Goal: Task Accomplishment & Management: Manage account settings

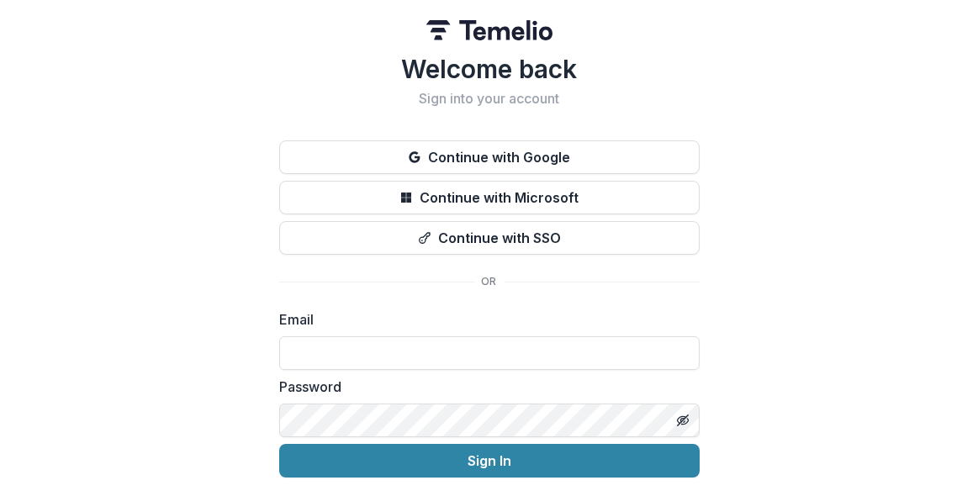
click at [442, 402] on div "Password" at bounding box center [489, 407] width 421 height 61
click at [323, 343] on input at bounding box center [489, 353] width 421 height 34
paste input "**********"
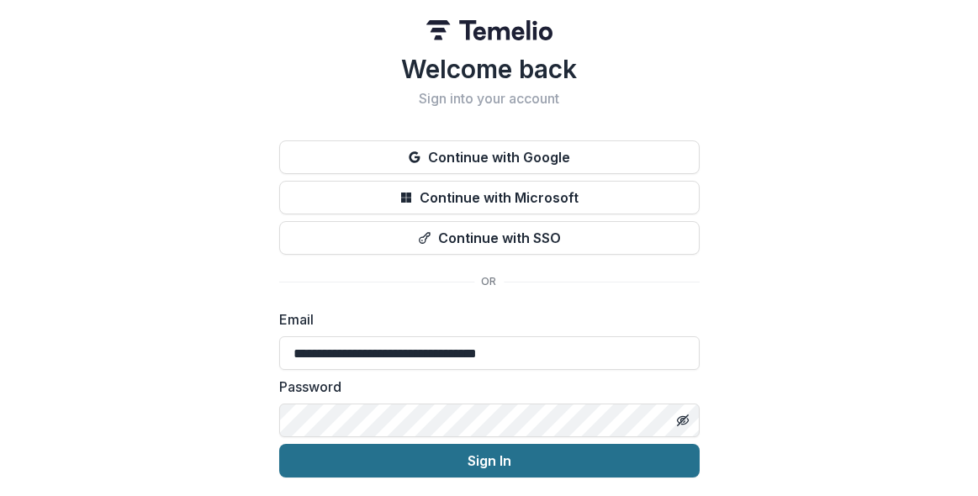
type input "**********"
click at [374, 464] on button "Sign In" at bounding box center [489, 461] width 421 height 34
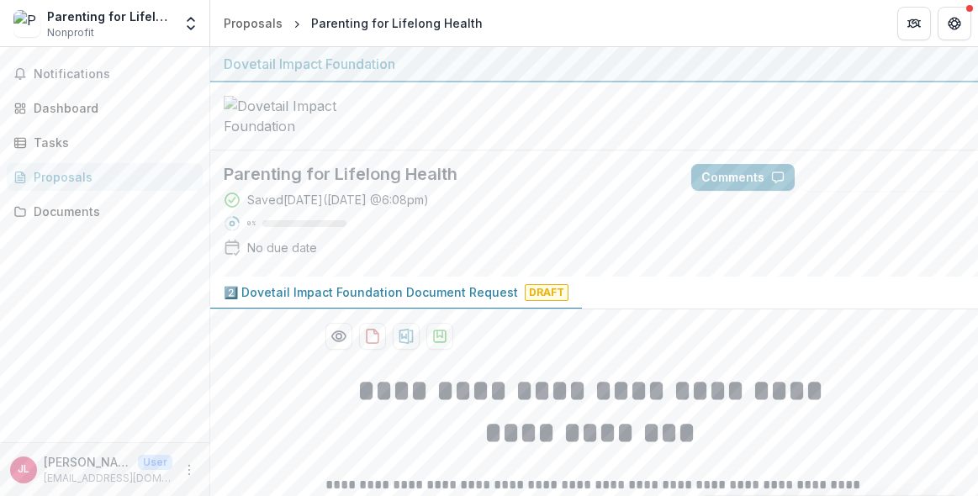
click at [0, 495] on nordpass-portal at bounding box center [0, 496] width 0 height 0
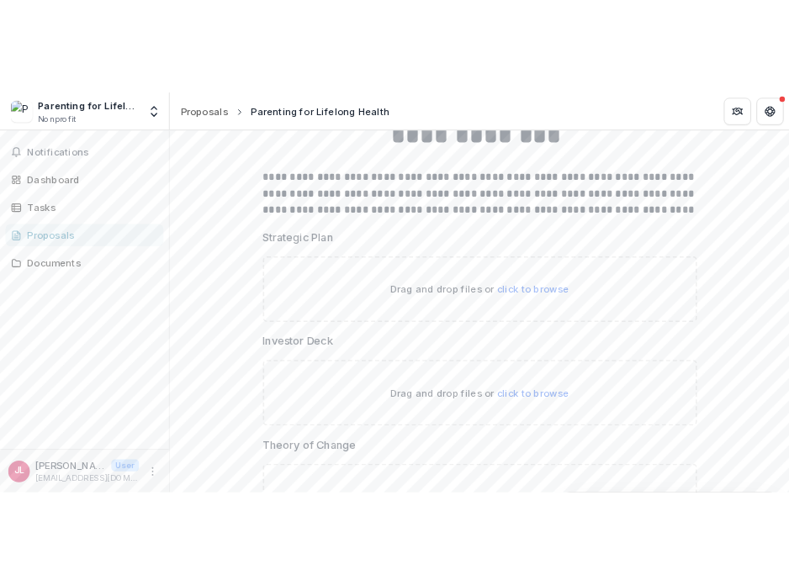
scroll to position [367, 0]
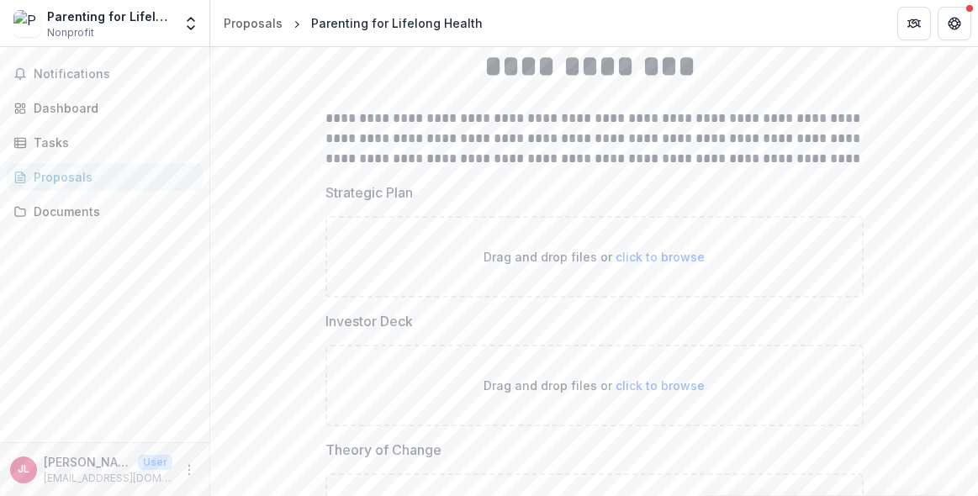
click at [653, 264] on span "click to browse" at bounding box center [660, 257] width 89 height 14
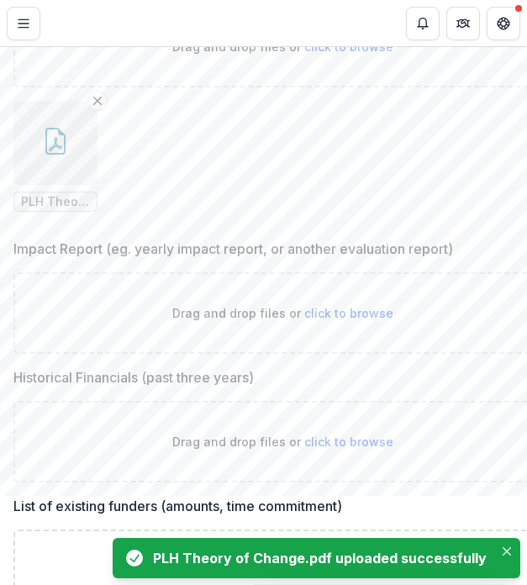
scroll to position [1243, 0]
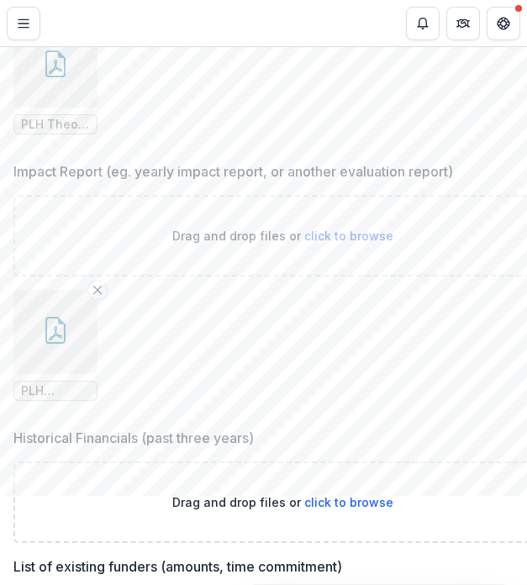
click at [66, 369] on button "button" at bounding box center [55, 332] width 84 height 84
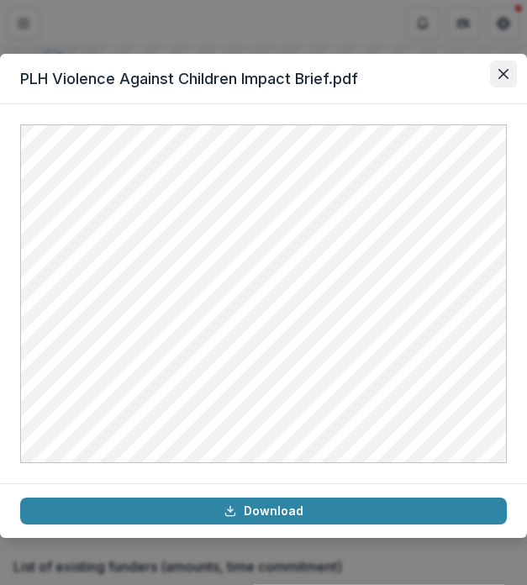
click at [502, 72] on icon "Close" at bounding box center [504, 74] width 10 height 10
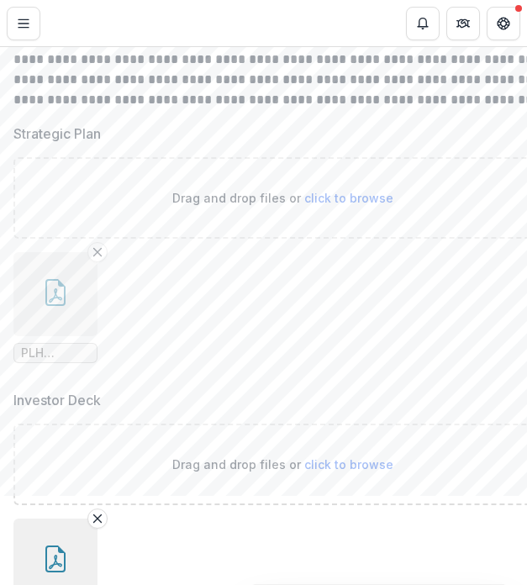
scroll to position [485, 0]
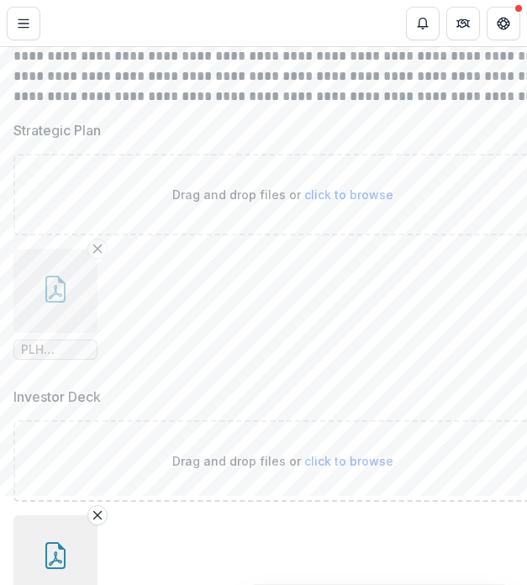
click at [53, 333] on button "button" at bounding box center [55, 291] width 84 height 84
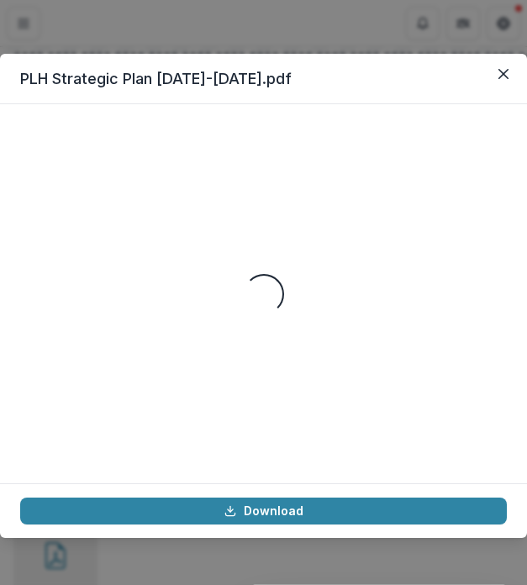
click at [350, 277] on div "Loading..." at bounding box center [263, 294] width 487 height 339
click at [502, 73] on icon "Close" at bounding box center [504, 74] width 10 height 10
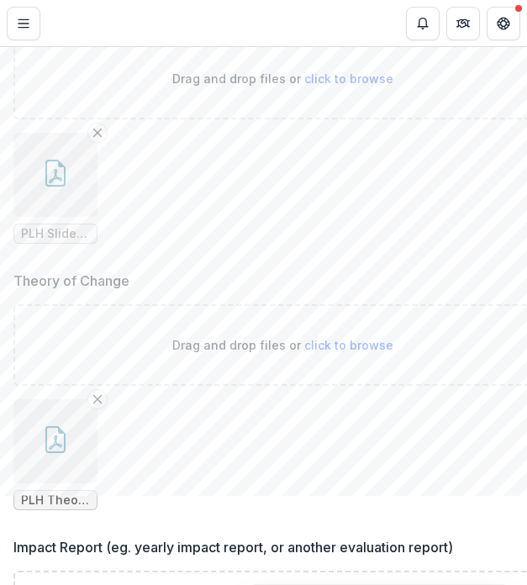
scroll to position [873, 0]
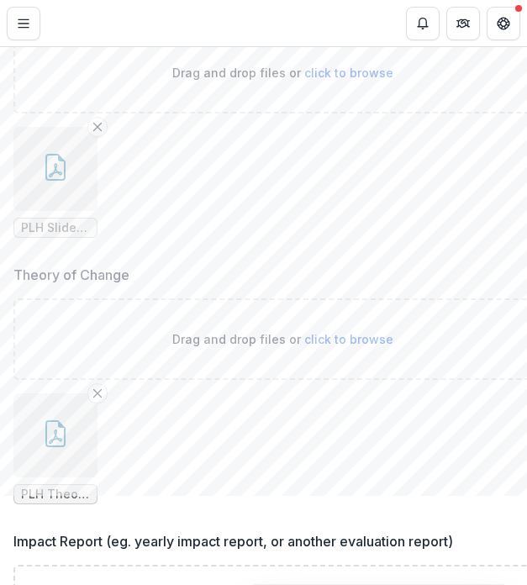
click at [61, 162] on icon "button" at bounding box center [55, 167] width 27 height 27
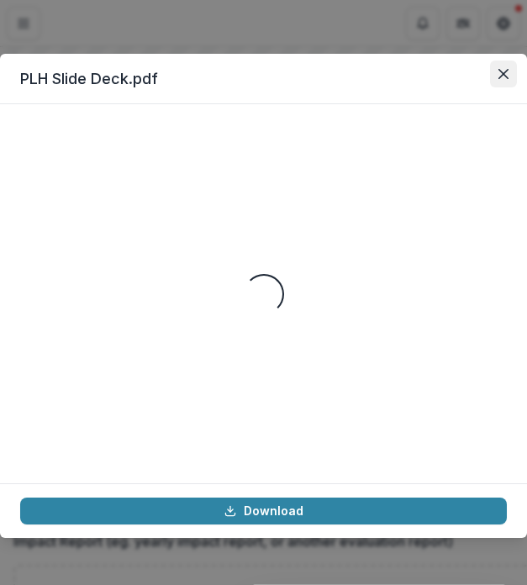
click at [511, 68] on button "Close" at bounding box center [503, 74] width 27 height 27
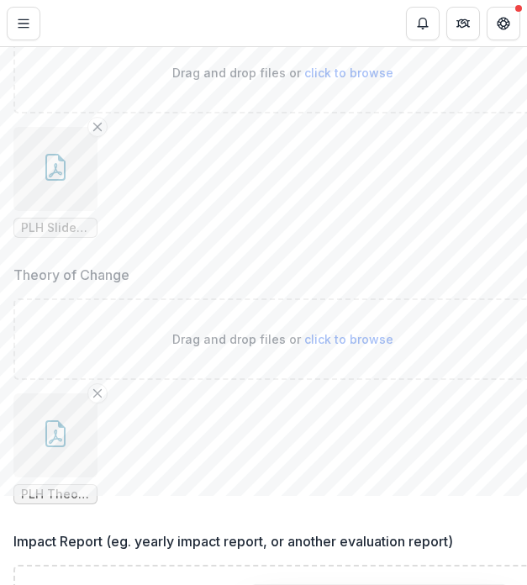
scroll to position [1182, 0]
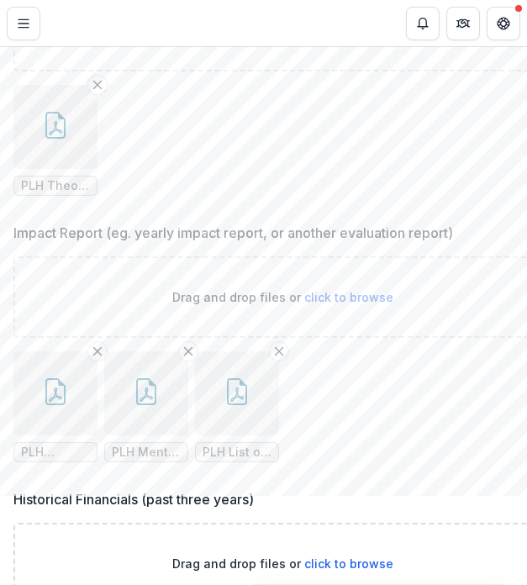
click at [57, 153] on button "button" at bounding box center [55, 127] width 84 height 84
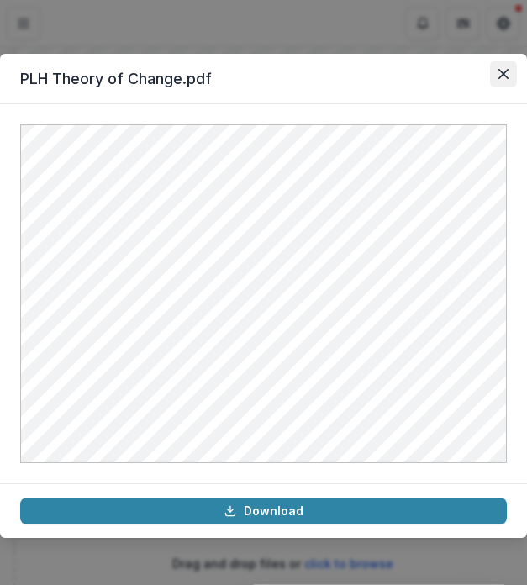
click at [503, 79] on button "Close" at bounding box center [503, 74] width 27 height 27
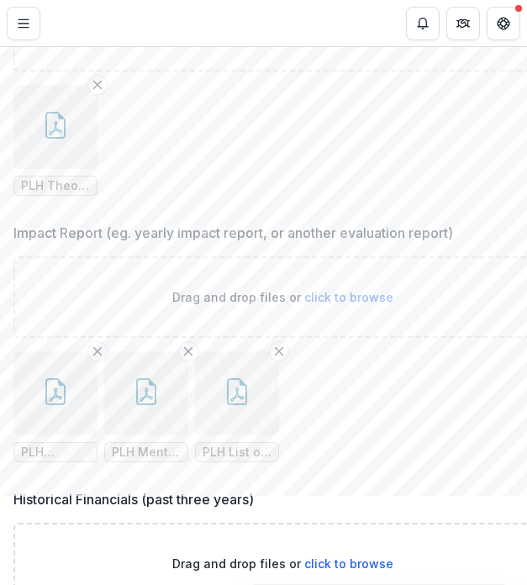
click at [66, 151] on button "button" at bounding box center [55, 127] width 84 height 84
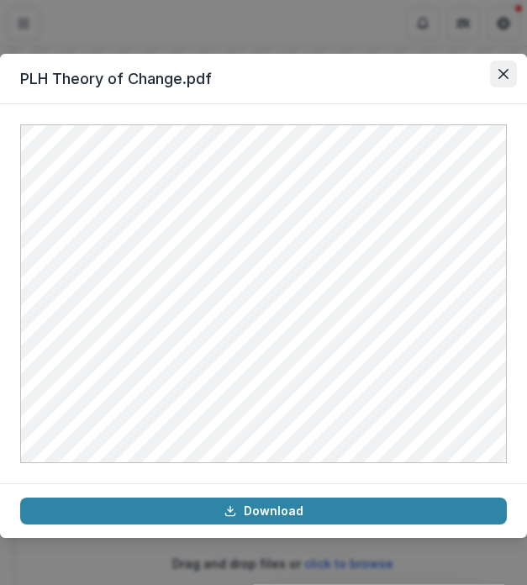
click at [501, 85] on button "Close" at bounding box center [503, 74] width 27 height 27
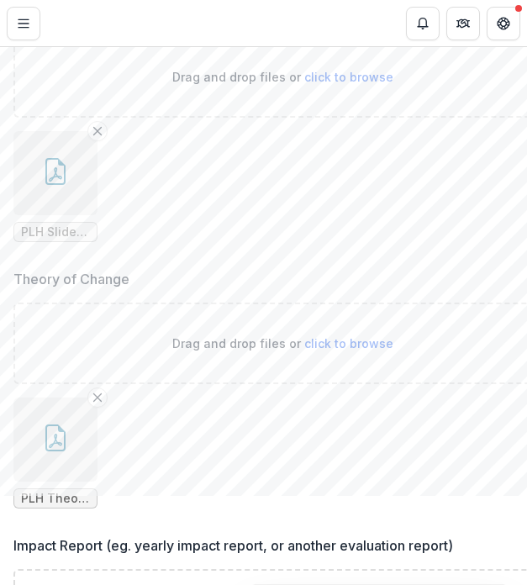
scroll to position [776, 0]
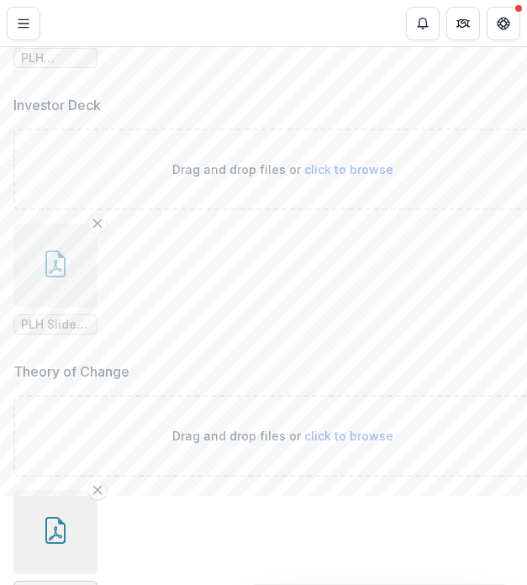
click at [70, 261] on button "button" at bounding box center [55, 266] width 84 height 84
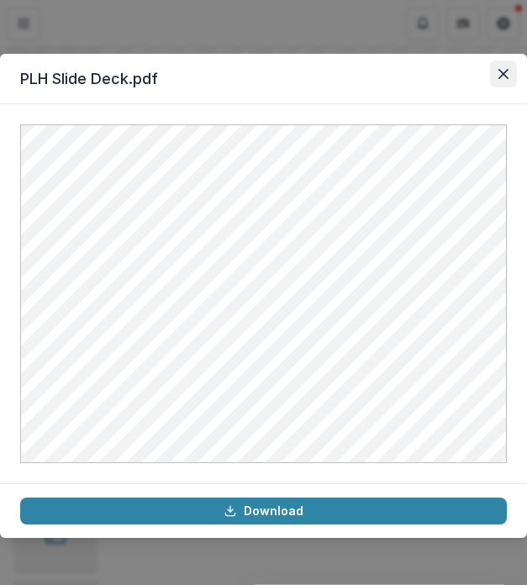
click at [507, 71] on icon "Close" at bounding box center [504, 74] width 10 height 10
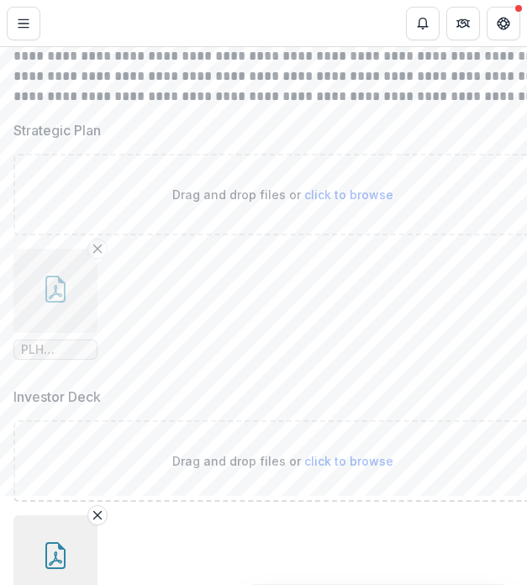
scroll to position [485, 0]
click at [59, 311] on button "button" at bounding box center [55, 290] width 84 height 84
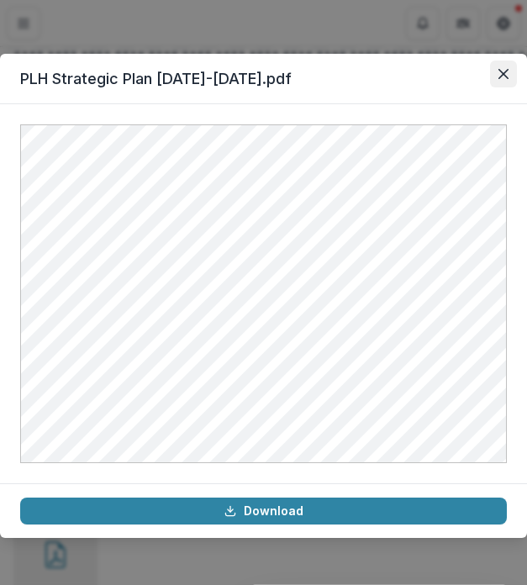
click at [499, 80] on button "Close" at bounding box center [503, 74] width 27 height 27
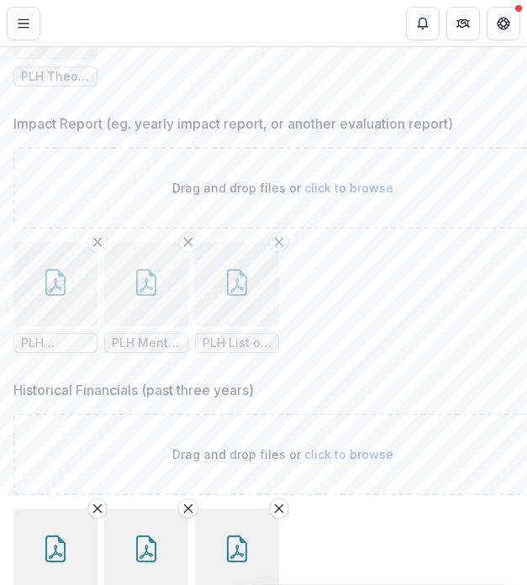
scroll to position [1292, 0]
click at [72, 303] on button "button" at bounding box center [55, 283] width 84 height 84
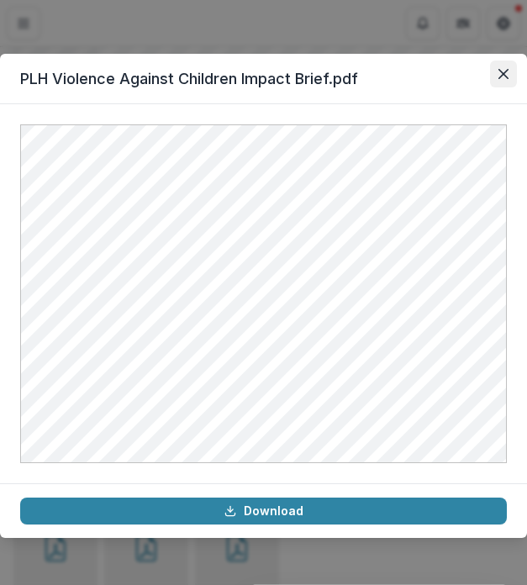
click at [501, 82] on button "Close" at bounding box center [503, 74] width 27 height 27
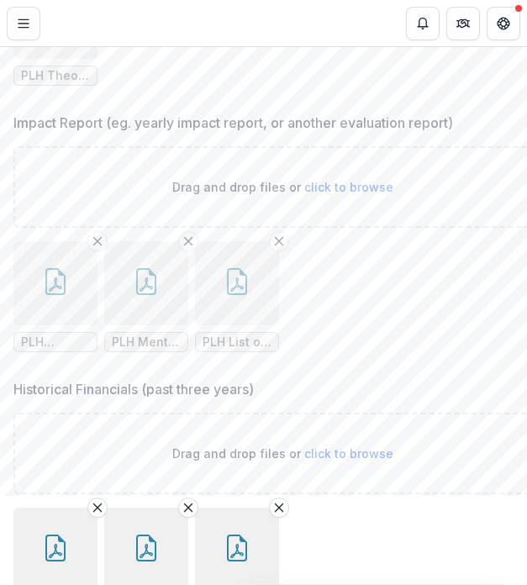
click at [160, 283] on button "button" at bounding box center [146, 283] width 84 height 84
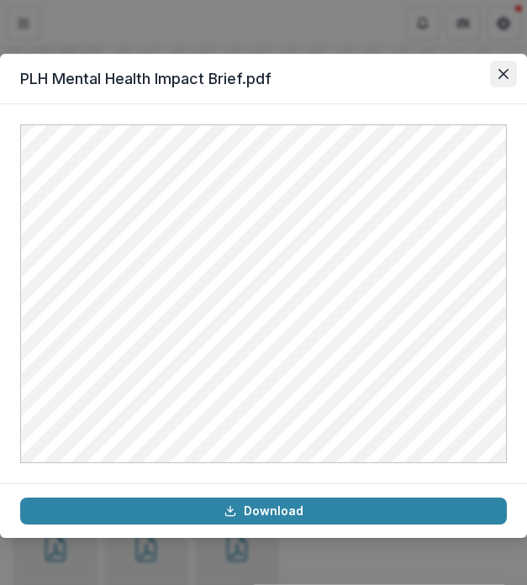
click at [500, 72] on icon "Close" at bounding box center [504, 74] width 10 height 10
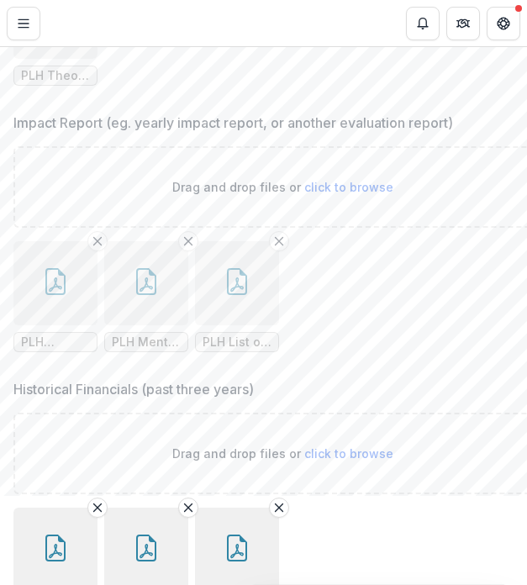
click at [246, 307] on button "button" at bounding box center [237, 283] width 84 height 84
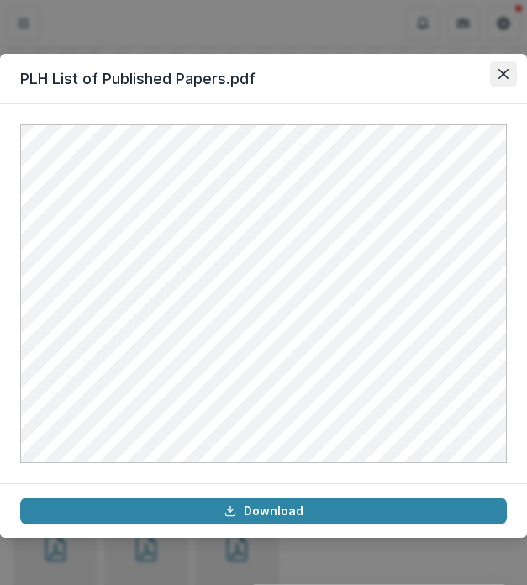
click at [511, 79] on button "Close" at bounding box center [503, 74] width 27 height 27
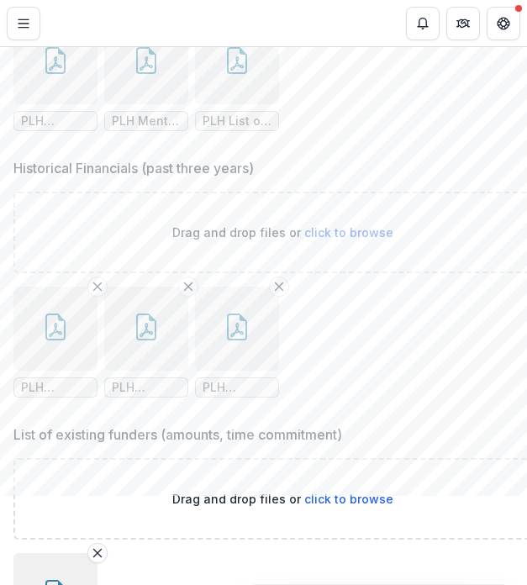
scroll to position [1517, 0]
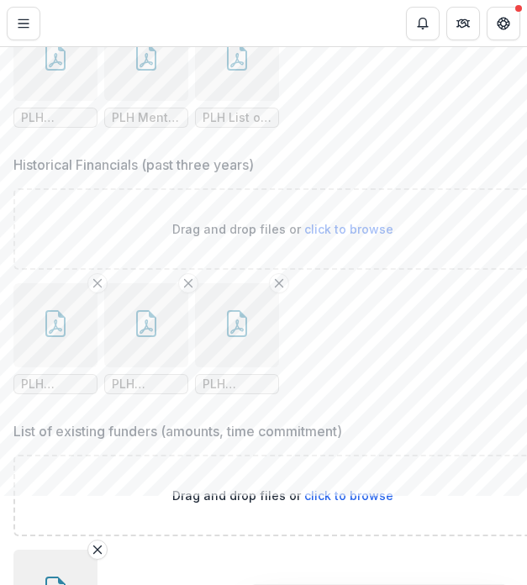
click at [79, 341] on button "button" at bounding box center [55, 325] width 84 height 84
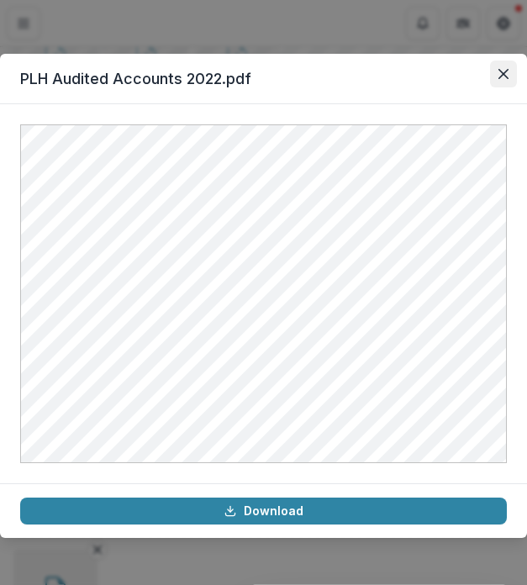
click at [501, 73] on icon "Close" at bounding box center [504, 74] width 10 height 10
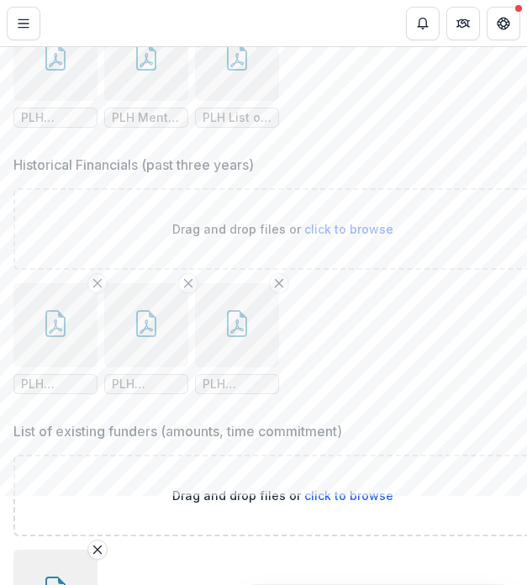
click at [175, 330] on button "button" at bounding box center [146, 325] width 84 height 84
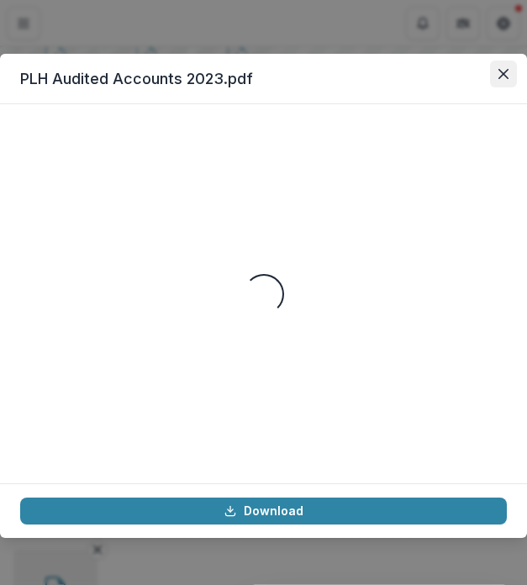
click at [505, 72] on icon "Close" at bounding box center [504, 74] width 10 height 10
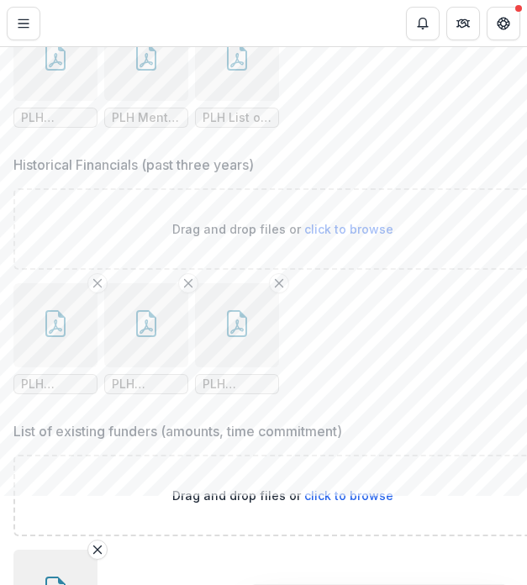
click at [245, 315] on button "button" at bounding box center [237, 325] width 84 height 84
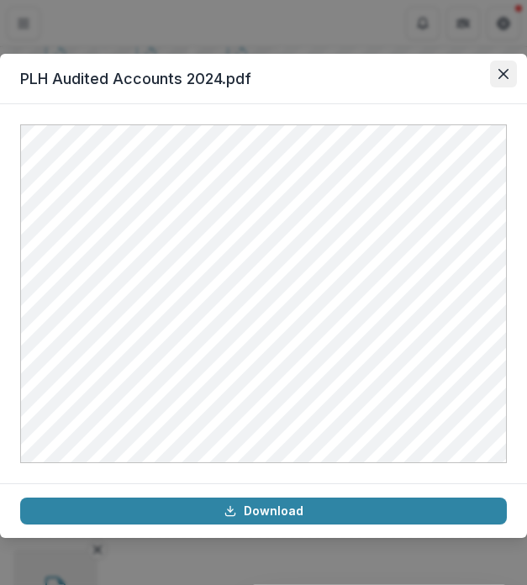
click at [502, 73] on icon "Close" at bounding box center [504, 74] width 10 height 10
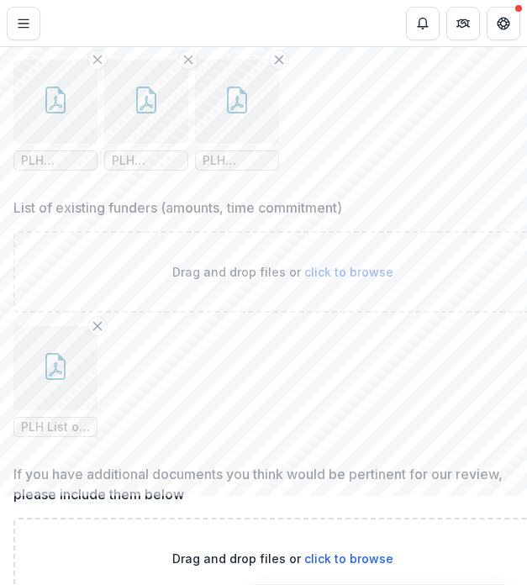
scroll to position [1763, 0]
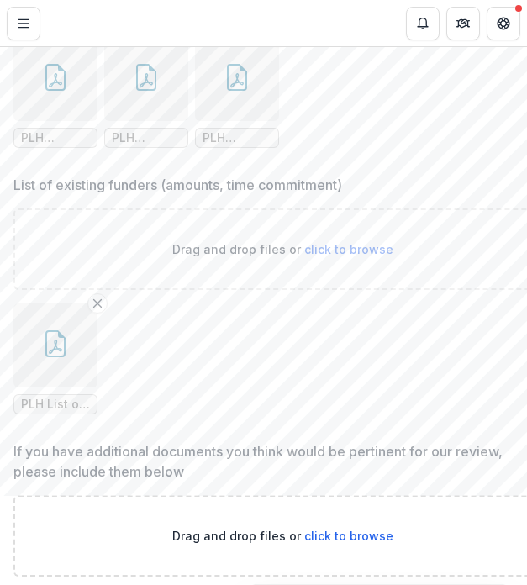
click at [81, 355] on button "button" at bounding box center [55, 346] width 84 height 84
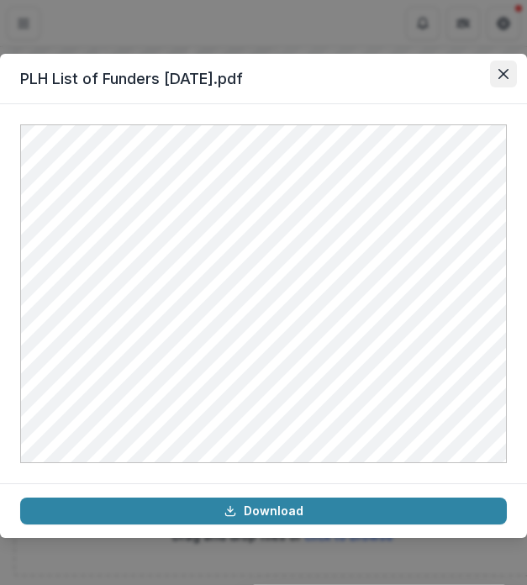
click at [496, 76] on button "Close" at bounding box center [503, 74] width 27 height 27
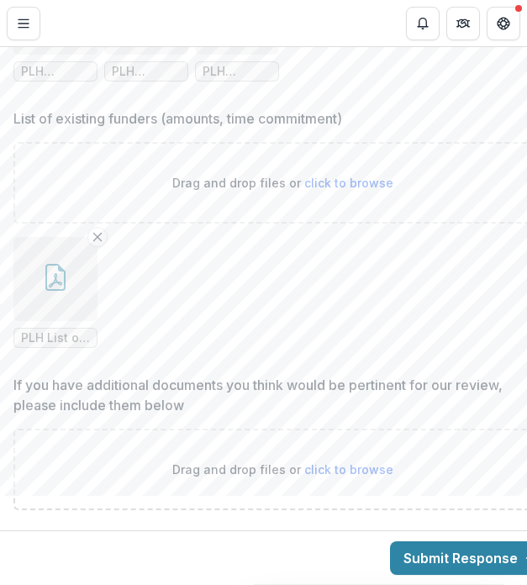
scroll to position [1852, 0]
click at [39, 266] on button "button" at bounding box center [55, 279] width 84 height 84
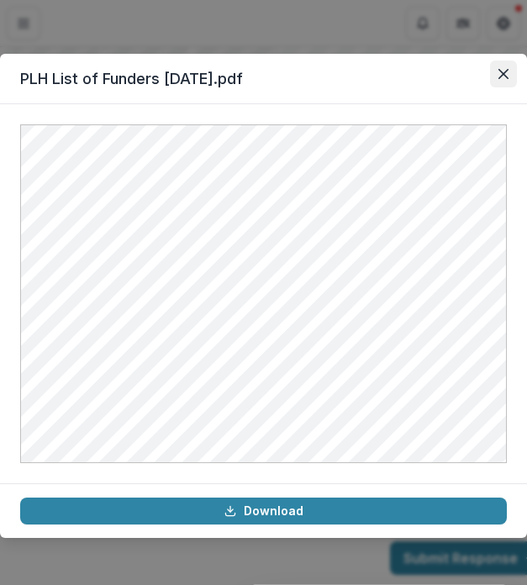
click at [499, 77] on icon "Close" at bounding box center [504, 74] width 10 height 10
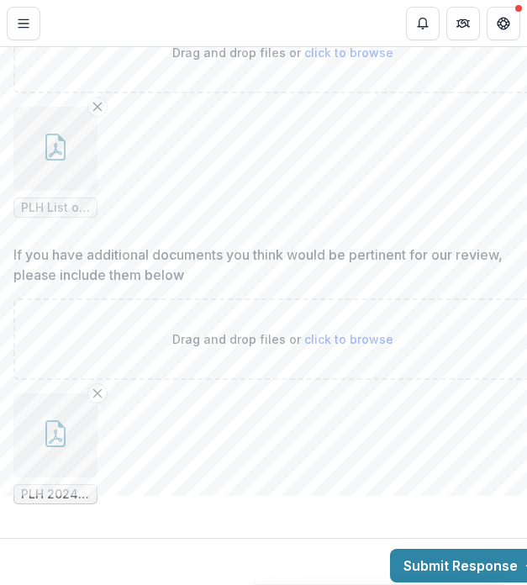
scroll to position [1990, 0]
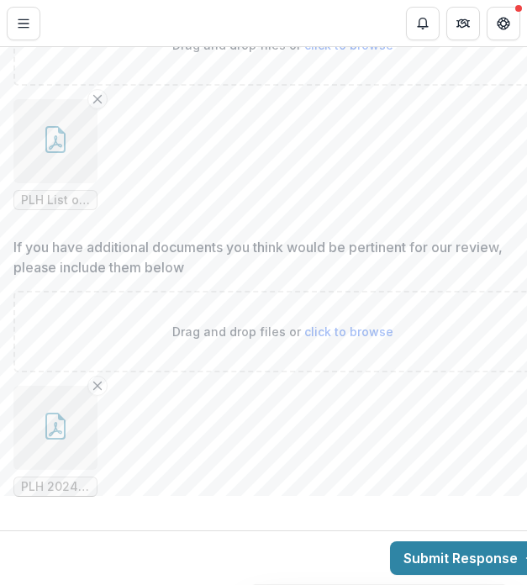
click at [75, 428] on button "button" at bounding box center [55, 428] width 84 height 84
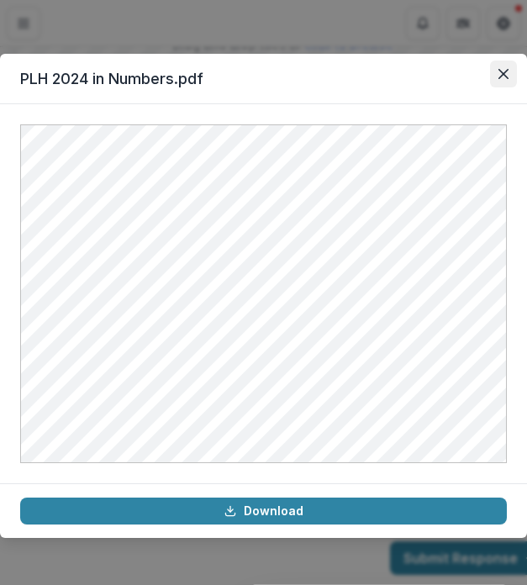
click at [499, 70] on icon "Close" at bounding box center [504, 74] width 10 height 10
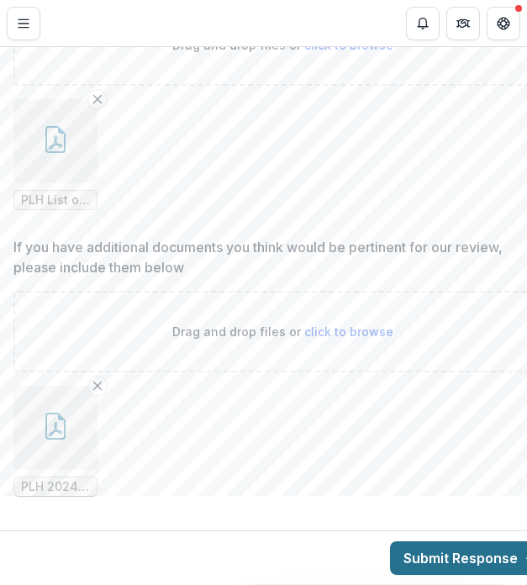
click at [448, 495] on button "Submit Response" at bounding box center [471, 559] width 162 height 34
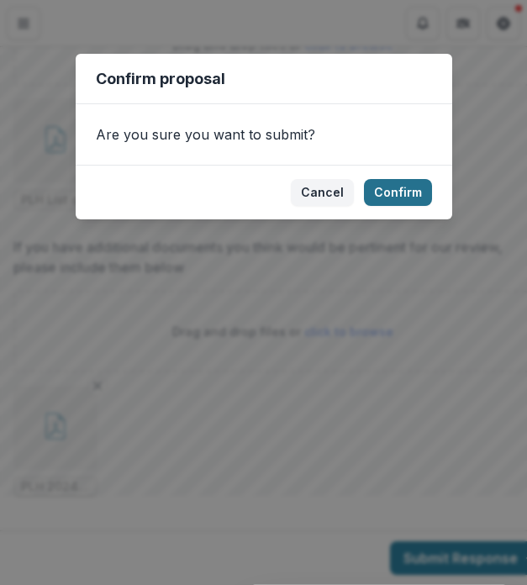
click at [412, 190] on button "Confirm" at bounding box center [398, 192] width 68 height 27
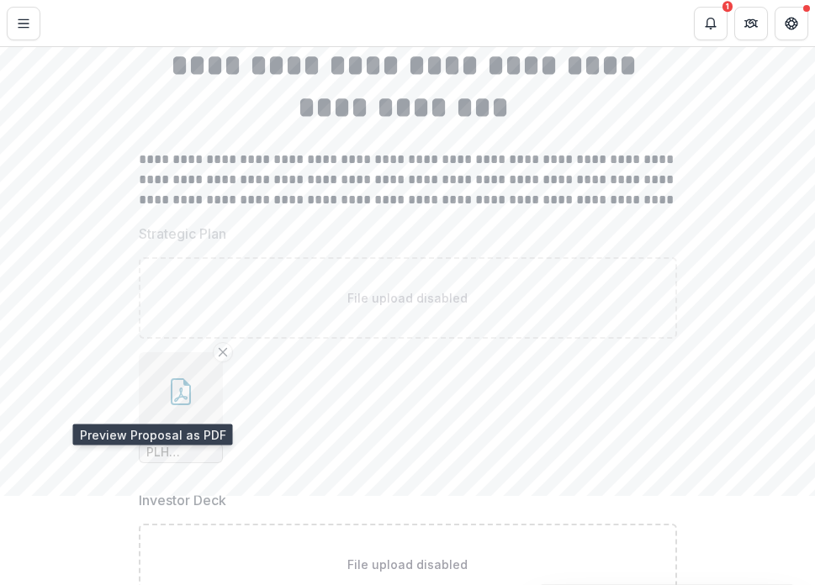
scroll to position [0, 0]
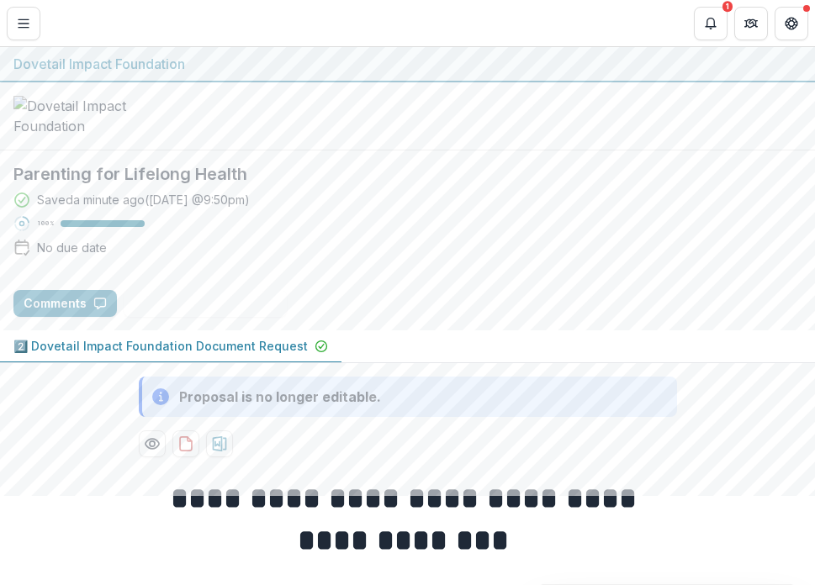
click at [61, 184] on h2 "Parenting for Lifelong Health" at bounding box center [407, 174] width 788 height 20
click at [80, 134] on img at bounding box center [97, 116] width 168 height 40
click at [93, 122] on img at bounding box center [97, 116] width 168 height 40
click at [20, 27] on icon "Toggle Menu" at bounding box center [23, 23] width 13 height 13
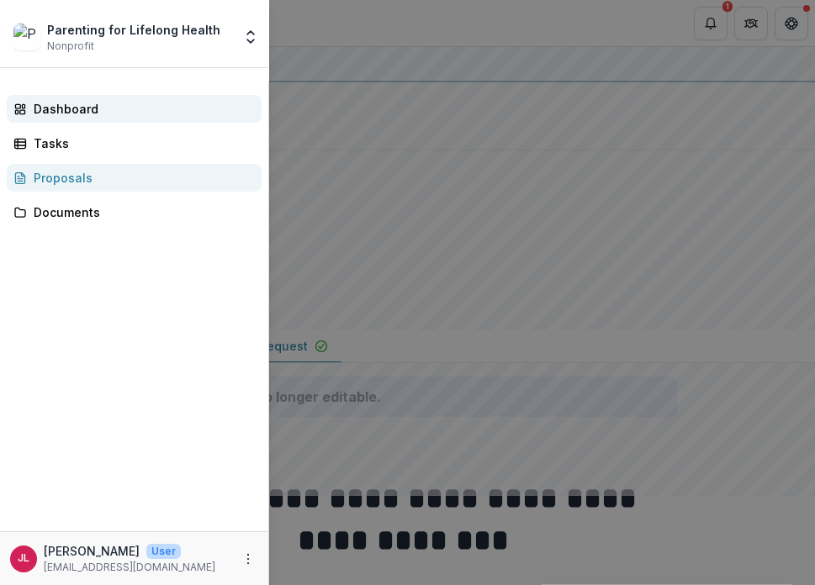
click at [72, 107] on div "Dashboard" at bounding box center [141, 109] width 215 height 18
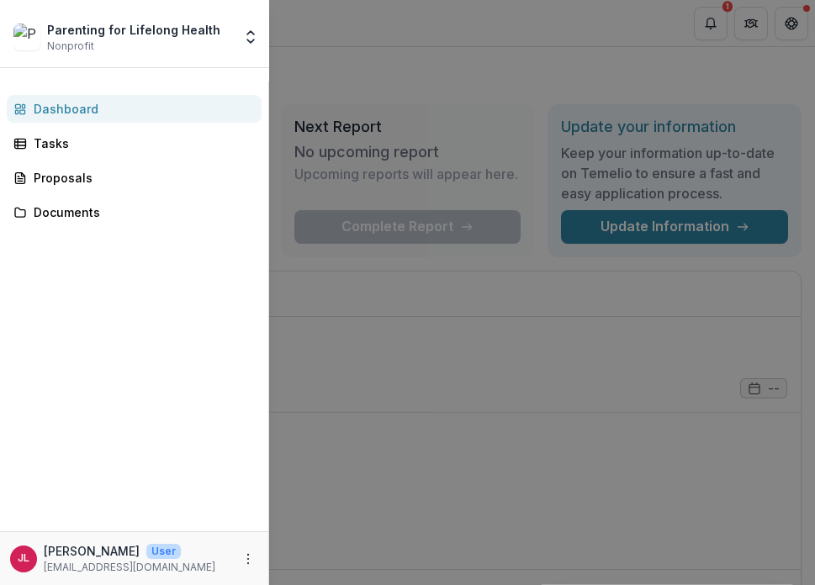
click at [383, 287] on div "Parenting for Lifelong Health Nonprofit Team Settings Settings Dashboard Tasks …" at bounding box center [407, 292] width 815 height 585
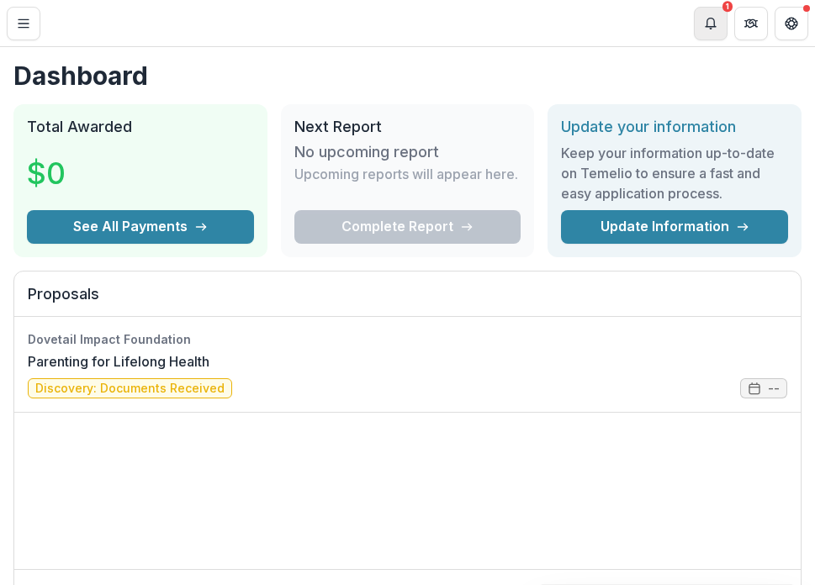
click at [715, 19] on icon "Notifications" at bounding box center [710, 23] width 13 height 13
click at [744, 21] on icon "Partners" at bounding box center [750, 23] width 13 height 13
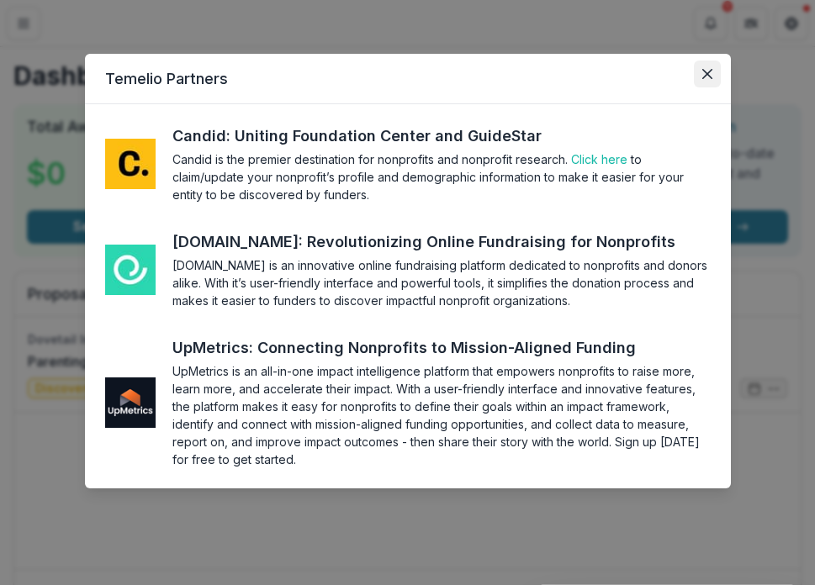
click at [709, 74] on icon "Close" at bounding box center [707, 74] width 10 height 10
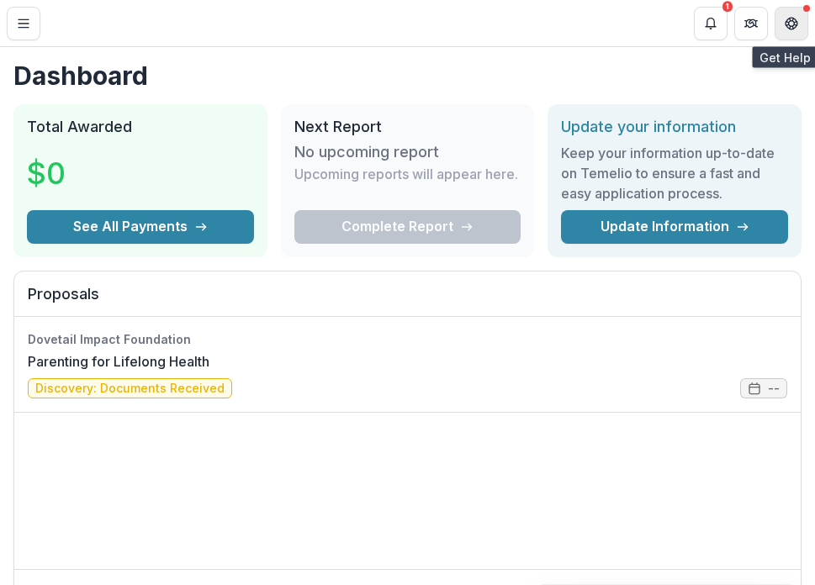
click at [788, 26] on icon "Get Help" at bounding box center [791, 23] width 13 height 13
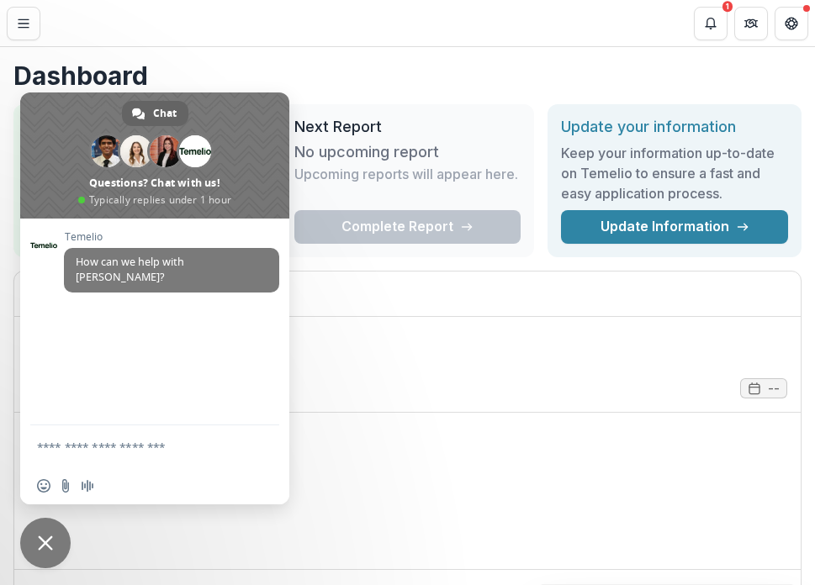
click at [739, 26] on button "Partners" at bounding box center [751, 24] width 34 height 34
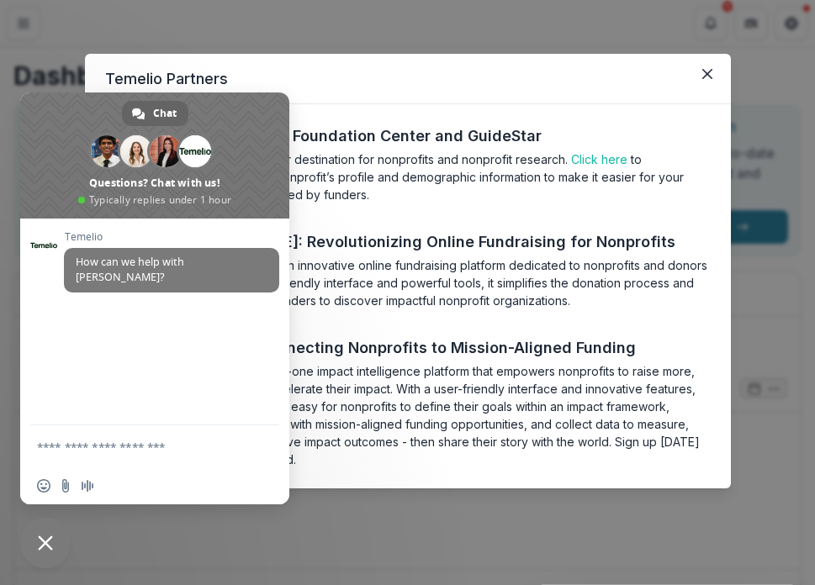
click at [723, 27] on div "Temelio Partners Candid: Uniting Foundation Center and GuideStar Candid is the …" at bounding box center [407, 292] width 815 height 585
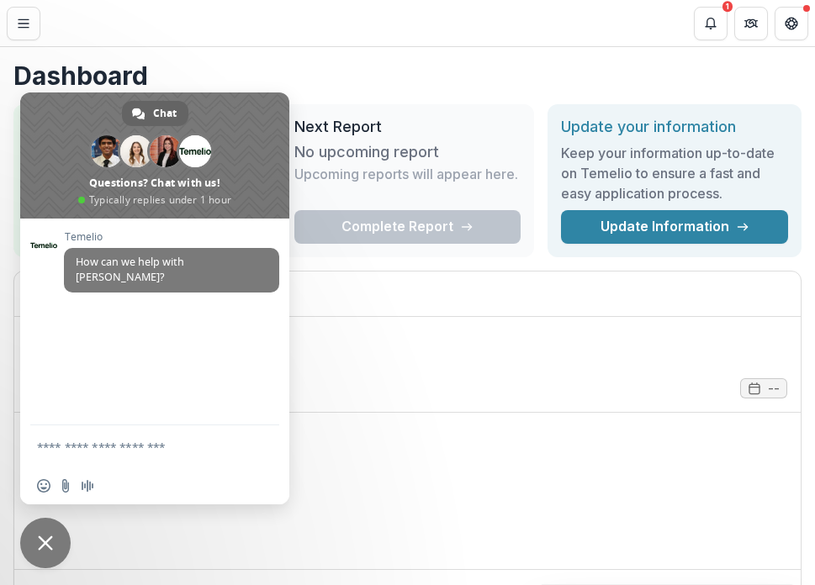
click at [183, 65] on h1 "Dashboard" at bounding box center [407, 76] width 788 height 30
click at [15, 30] on button "Toggle Menu" at bounding box center [24, 24] width 34 height 34
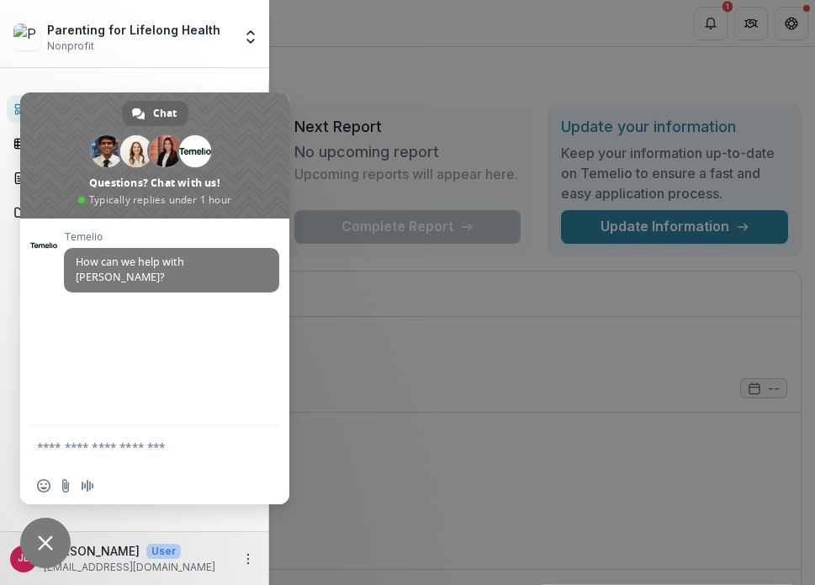
click at [64, 495] on span "Close chat" at bounding box center [45, 543] width 50 height 50
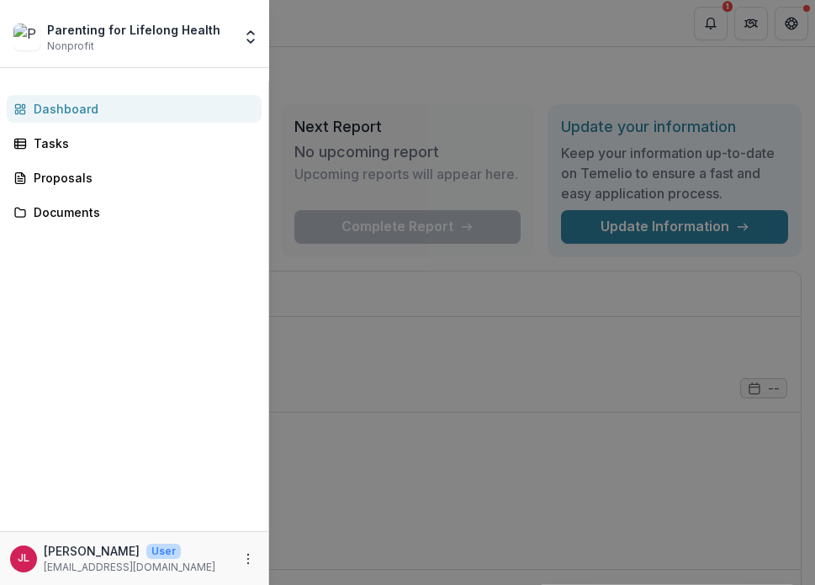
click at [142, 32] on div "Parenting for Lifelong Health" at bounding box center [133, 30] width 173 height 18
click at [33, 38] on img at bounding box center [26, 37] width 27 height 27
click at [249, 42] on icon "Open entity switcher" at bounding box center [250, 37] width 17 height 17
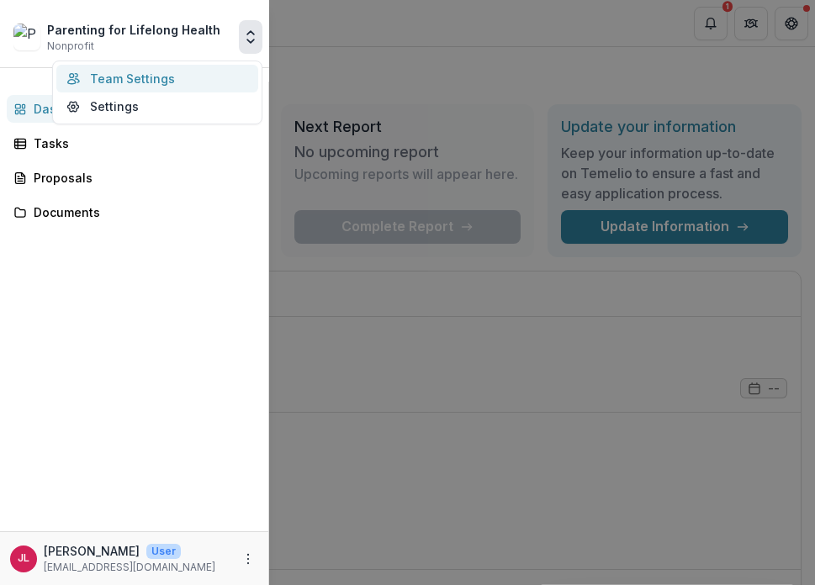
click at [131, 80] on link "Team Settings" at bounding box center [157, 79] width 202 height 28
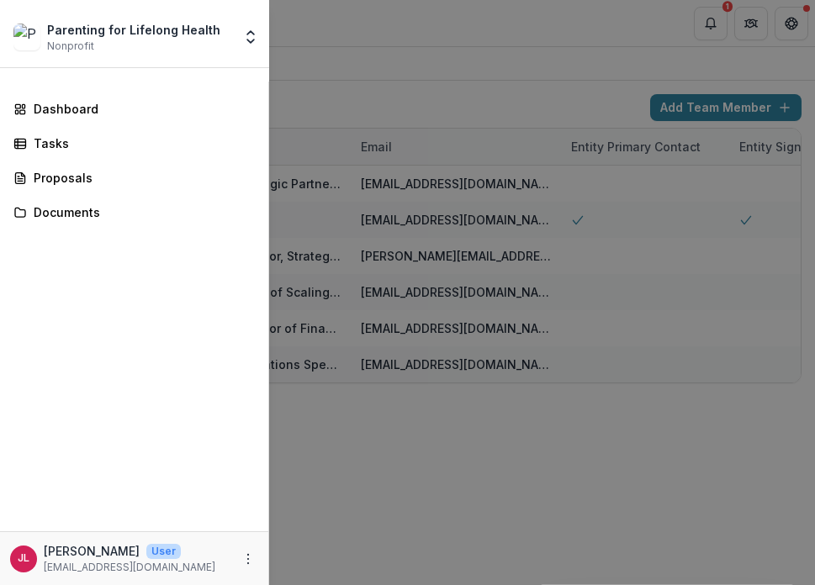
click at [395, 72] on div "Parenting for Lifelong Health Nonprofit Team Settings Settings Dashboard Tasks …" at bounding box center [407, 292] width 815 height 585
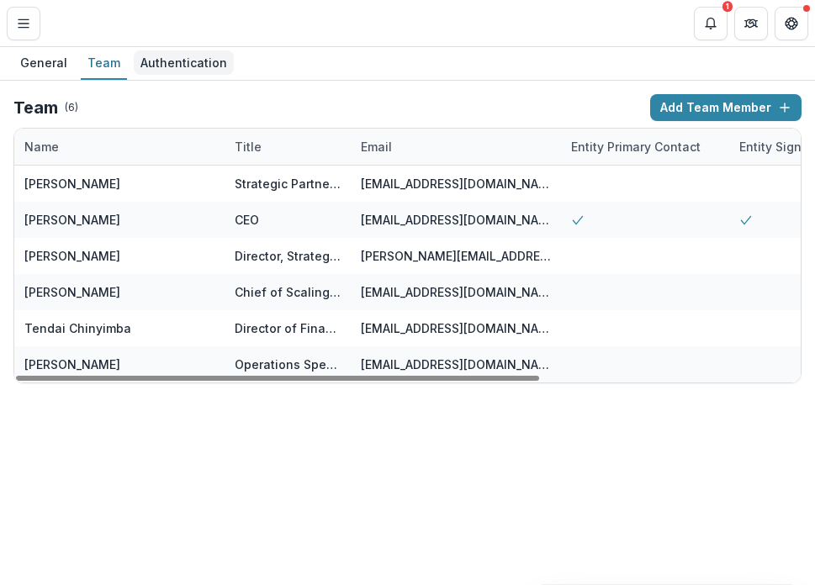
click at [171, 62] on div "Authentication" at bounding box center [184, 62] width 100 height 24
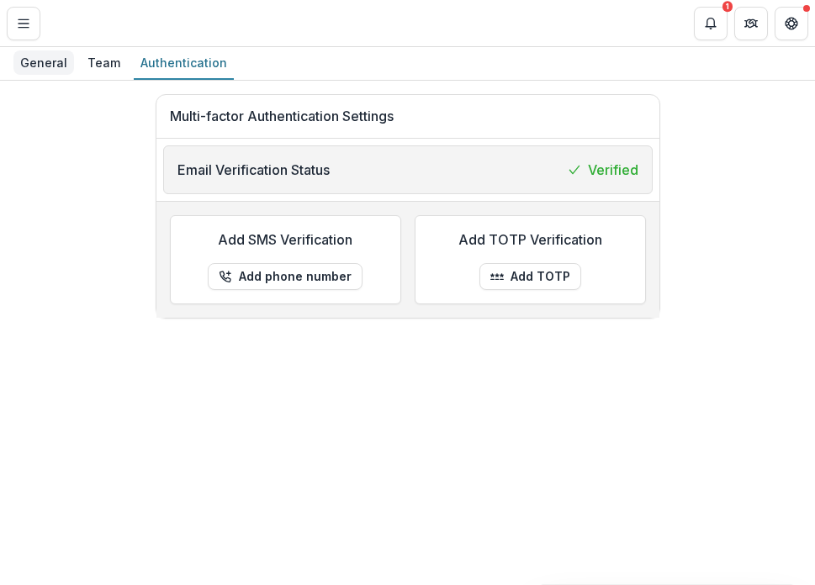
click at [50, 62] on div "General" at bounding box center [43, 62] width 61 height 24
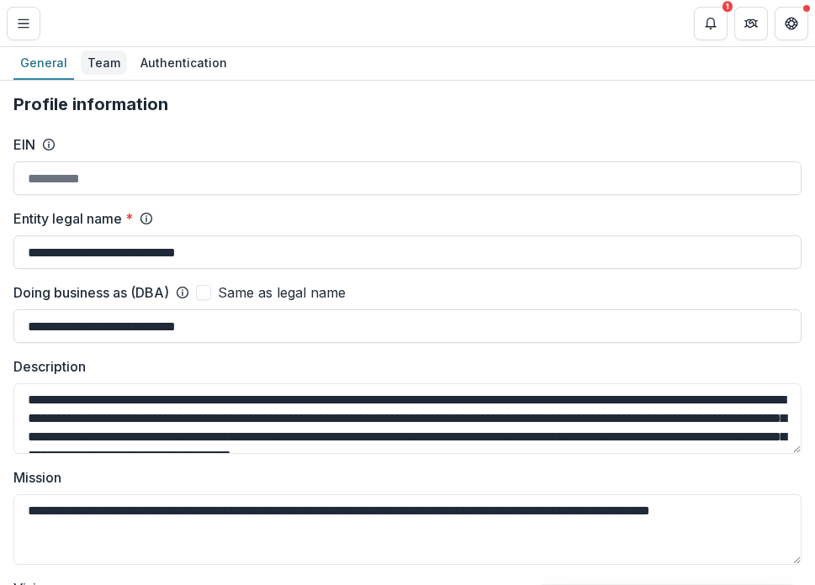
click at [84, 57] on div "Team" at bounding box center [104, 62] width 46 height 24
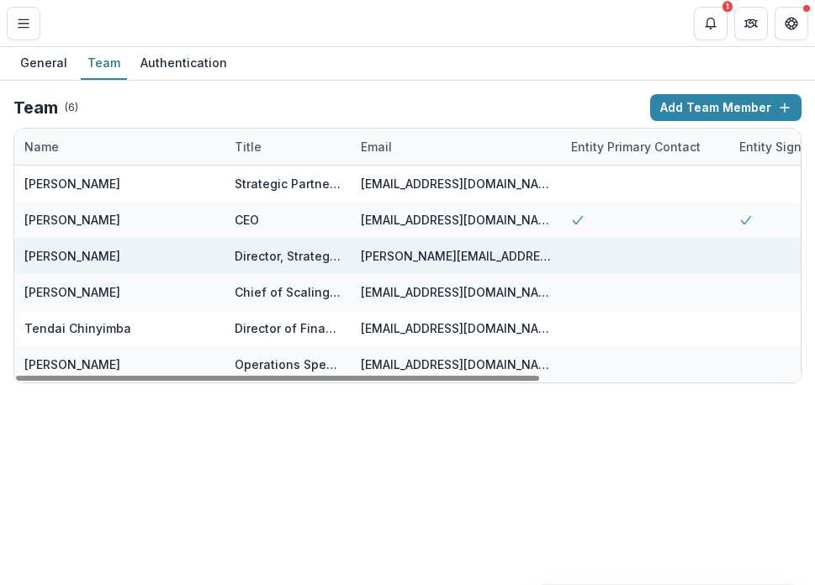
click at [532, 261] on div "[PERSON_NAME][EMAIL_ADDRESS][DOMAIN_NAME]" at bounding box center [456, 256] width 190 height 18
click at [561, 257] on div at bounding box center [645, 256] width 168 height 36
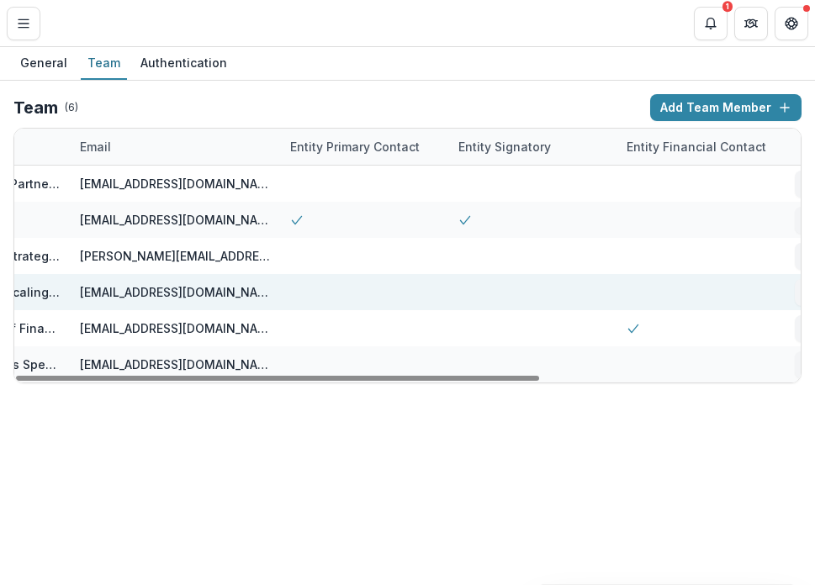
scroll to position [0, 391]
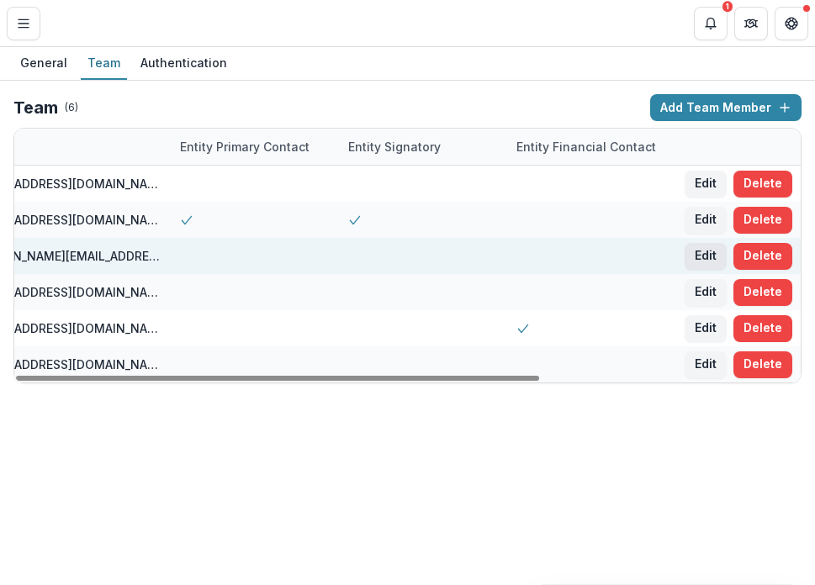
click at [707, 250] on button "Edit" at bounding box center [706, 256] width 42 height 27
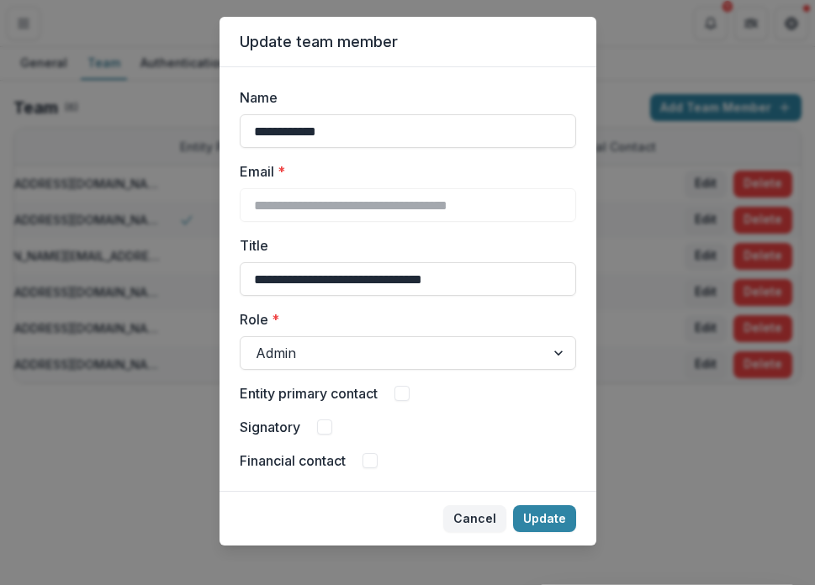
scroll to position [34, 0]
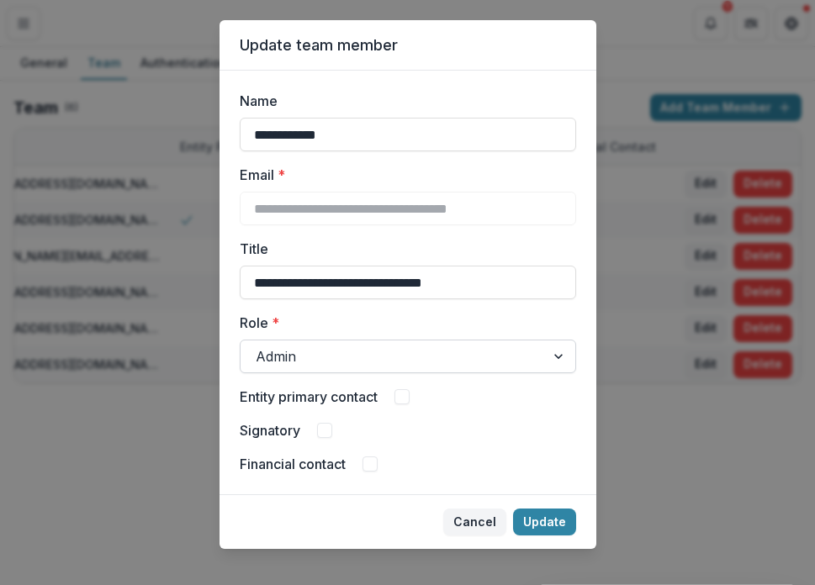
click at [401, 370] on div "Admin" at bounding box center [408, 357] width 336 height 34
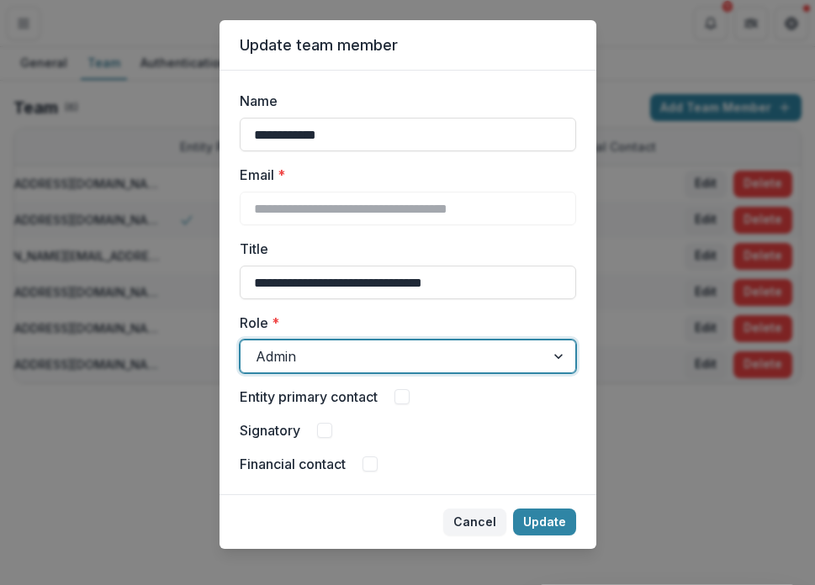
click at [401, 370] on div "Admin" at bounding box center [408, 357] width 336 height 34
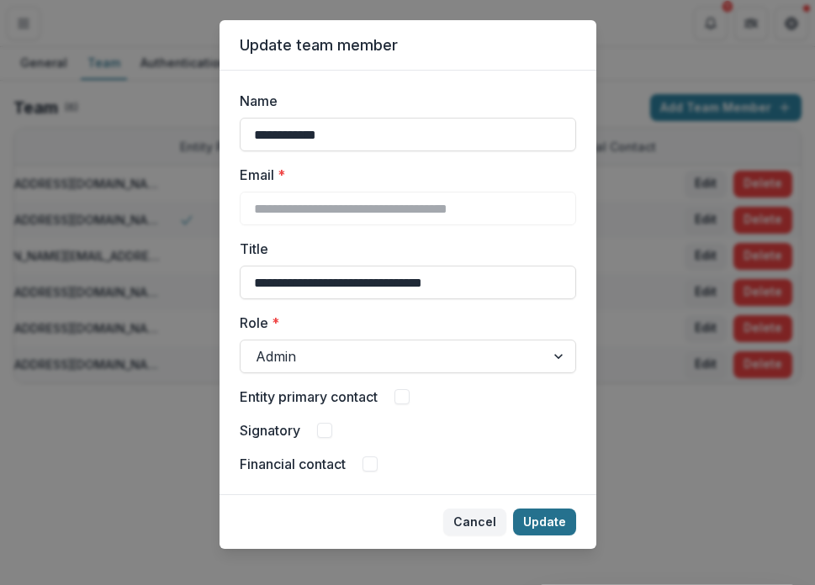
click at [538, 495] on button "Update" at bounding box center [544, 522] width 63 height 27
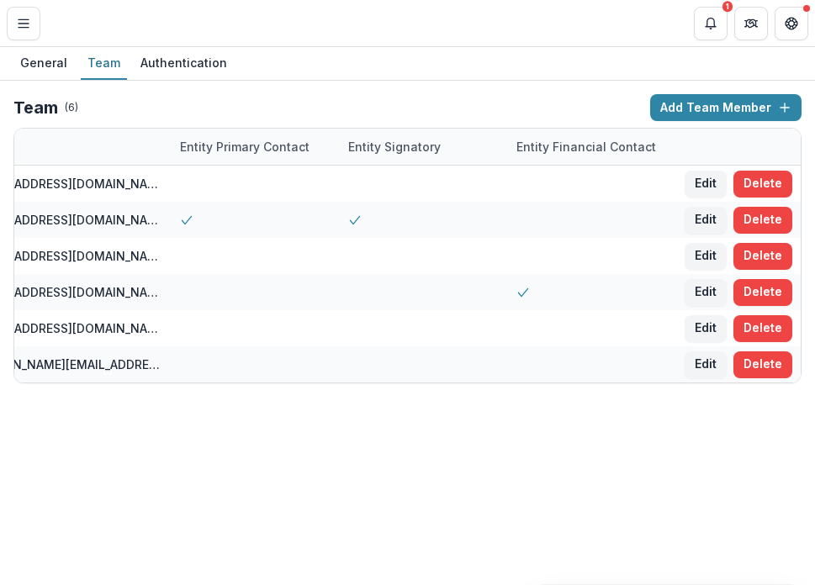
click at [0, 495] on nordpass-portal at bounding box center [0, 585] width 0 height 0
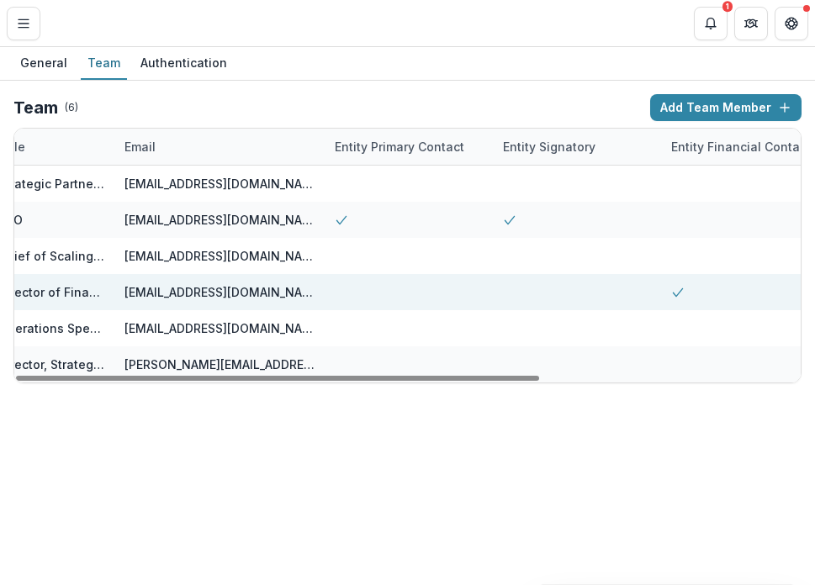
scroll to position [0, 0]
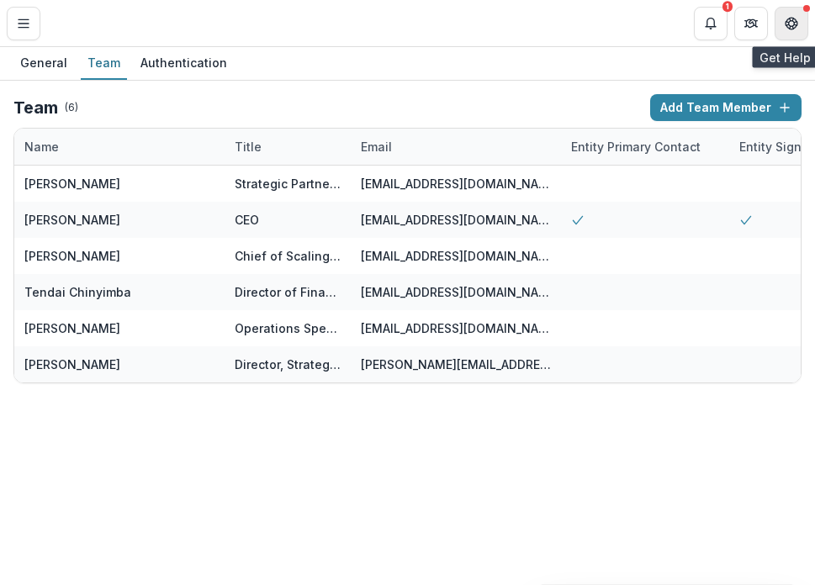
click at [800, 29] on button "Get Help" at bounding box center [792, 24] width 34 height 34
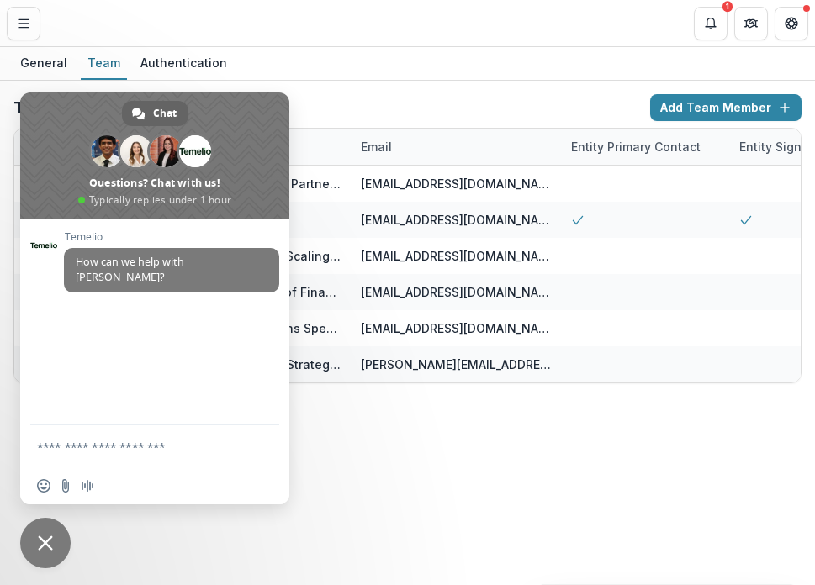
drag, startPoint x: 419, startPoint y: 34, endPoint x: 309, endPoint y: 33, distance: 110.2
click at [419, 34] on header "Settings Team 1" at bounding box center [407, 23] width 815 height 46
click at [27, 10] on button "Toggle Menu" at bounding box center [24, 24] width 34 height 34
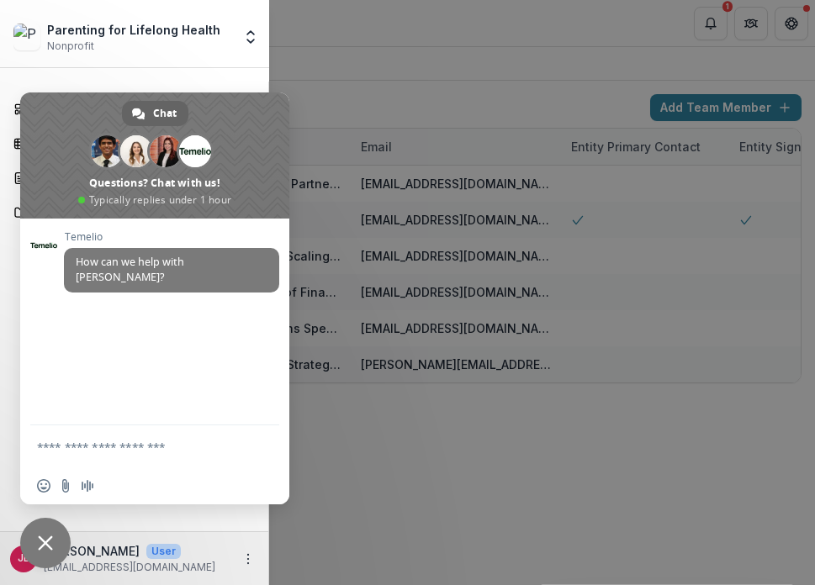
click at [47, 495] on span "Close chat" at bounding box center [45, 543] width 15 height 15
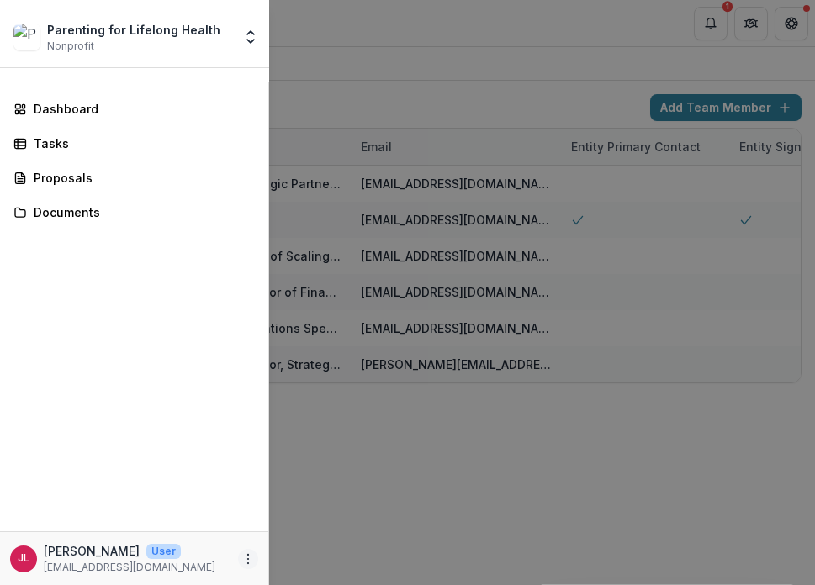
click at [242, 495] on icon "More" at bounding box center [247, 559] width 13 height 13
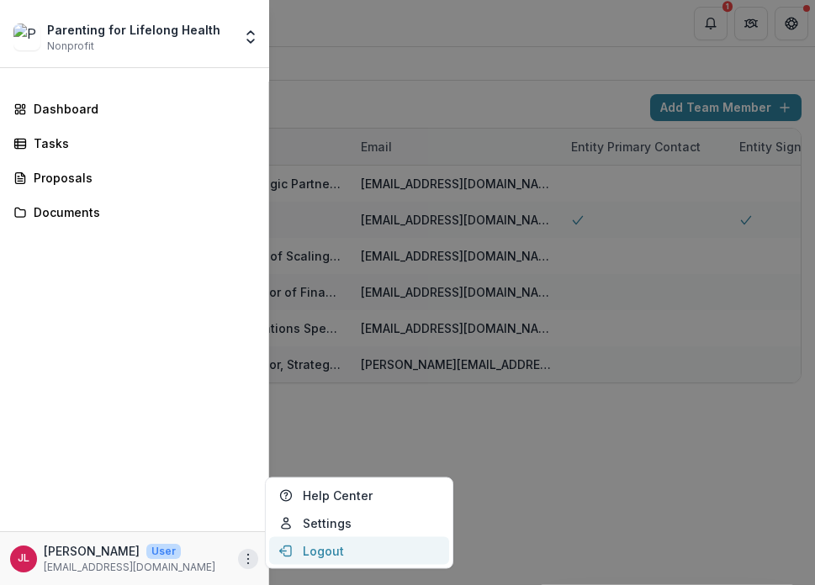
click at [293, 495] on button "Logout" at bounding box center [359, 552] width 180 height 28
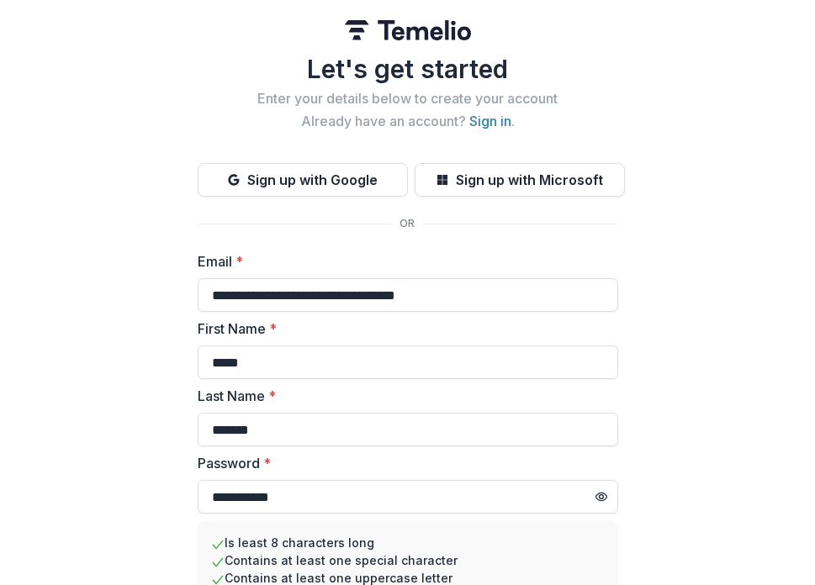
scroll to position [23, 0]
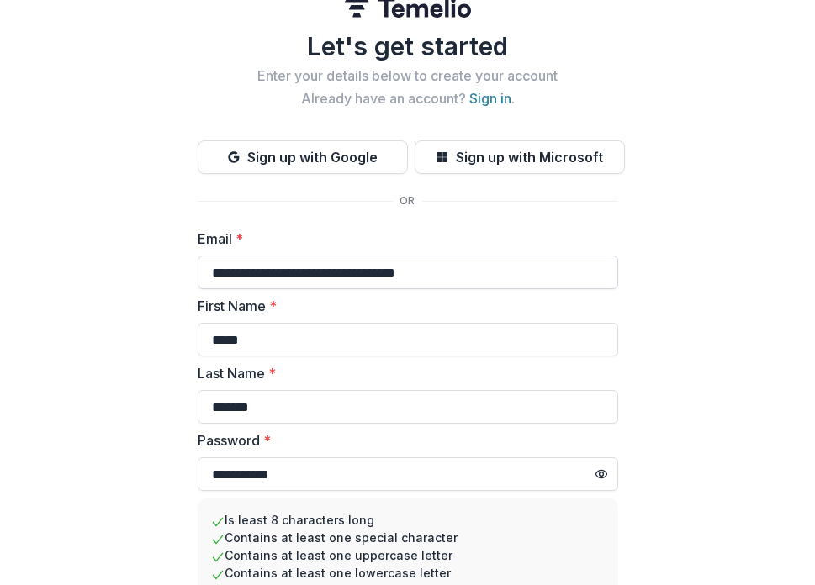
click at [309, 273] on input "**********" at bounding box center [408, 273] width 421 height 34
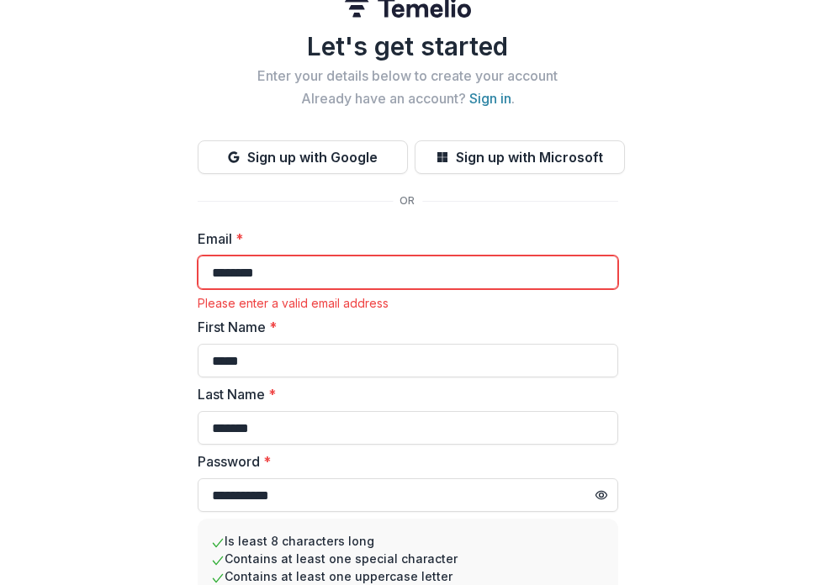
type input "**********"
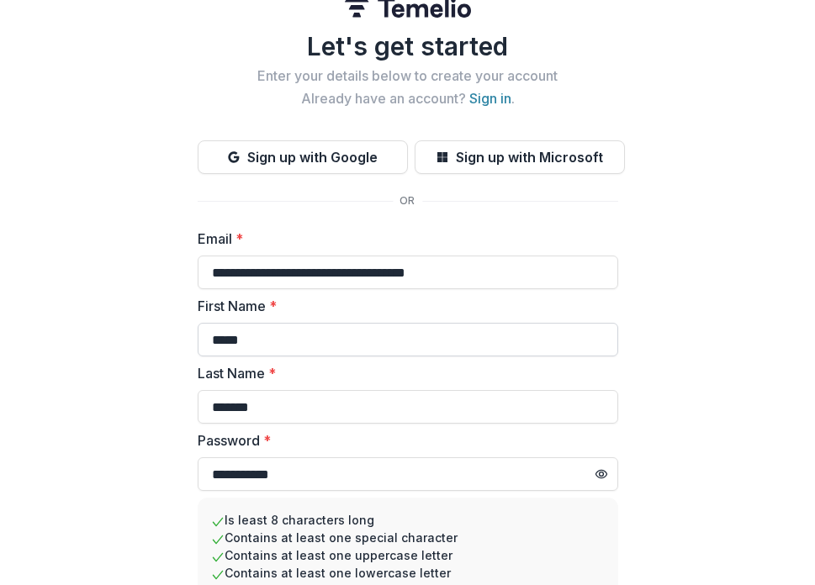
click at [294, 336] on input "*****" at bounding box center [408, 340] width 421 height 34
type input "*******"
type input "****"
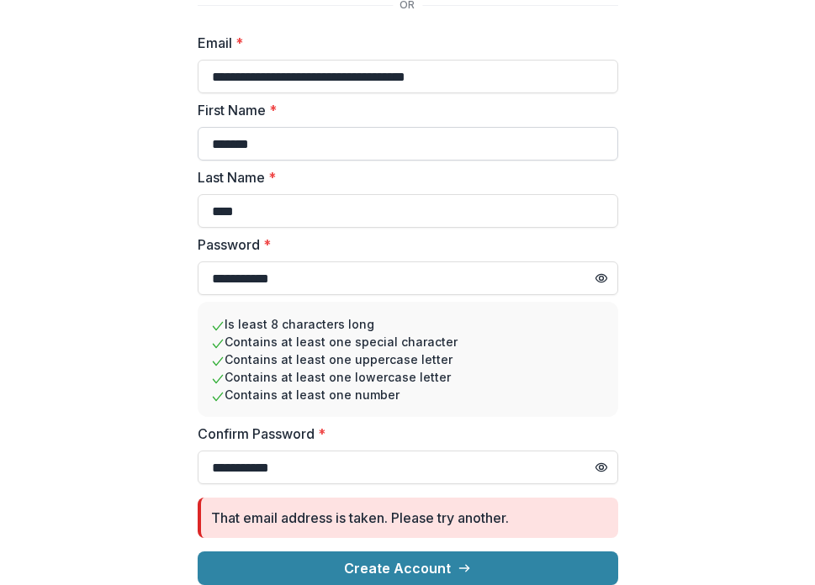
scroll to position [232, 0]
click at [254, 268] on input "**********" at bounding box center [408, 279] width 421 height 34
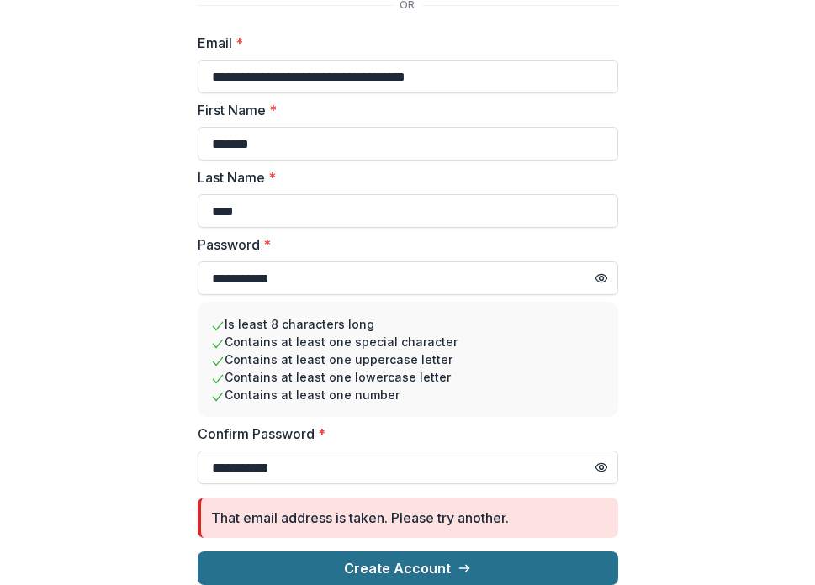
click at [404, 552] on button "Create Account" at bounding box center [408, 569] width 421 height 34
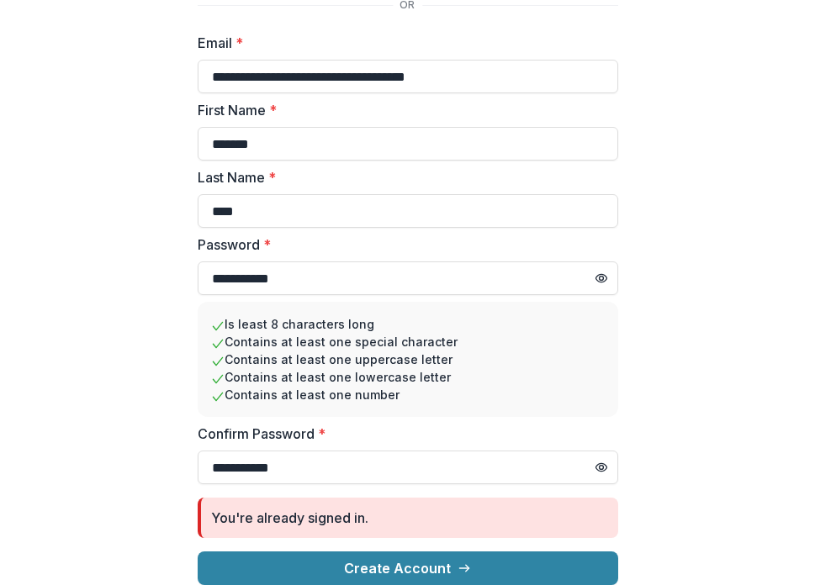
click at [104, 253] on div "**********" at bounding box center [407, 183] width 815 height 804
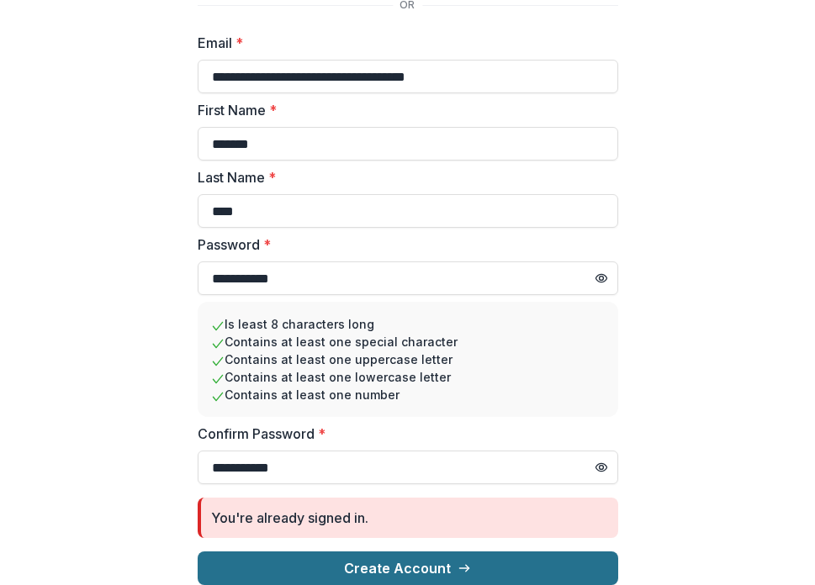
click at [409, 559] on button "Create Account" at bounding box center [408, 569] width 421 height 34
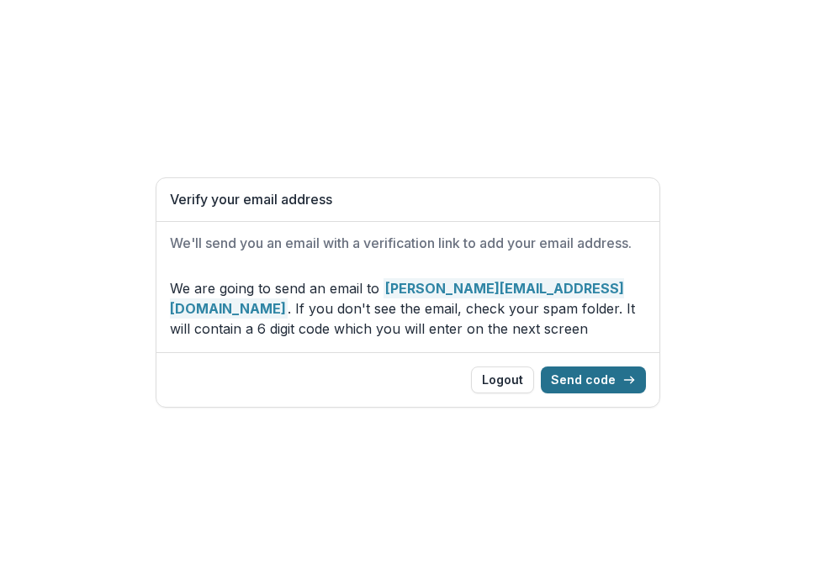
click at [594, 385] on button "Send code" at bounding box center [593, 380] width 105 height 27
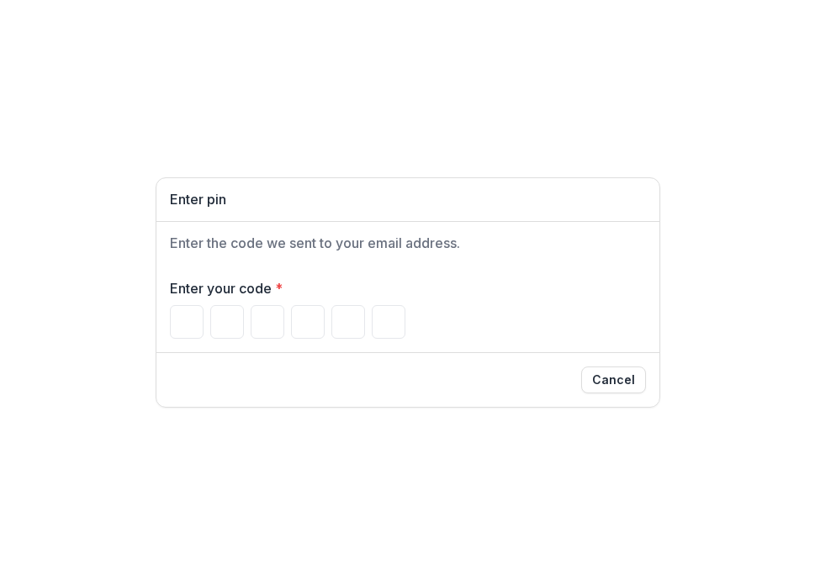
paste input "******"
type input "*"
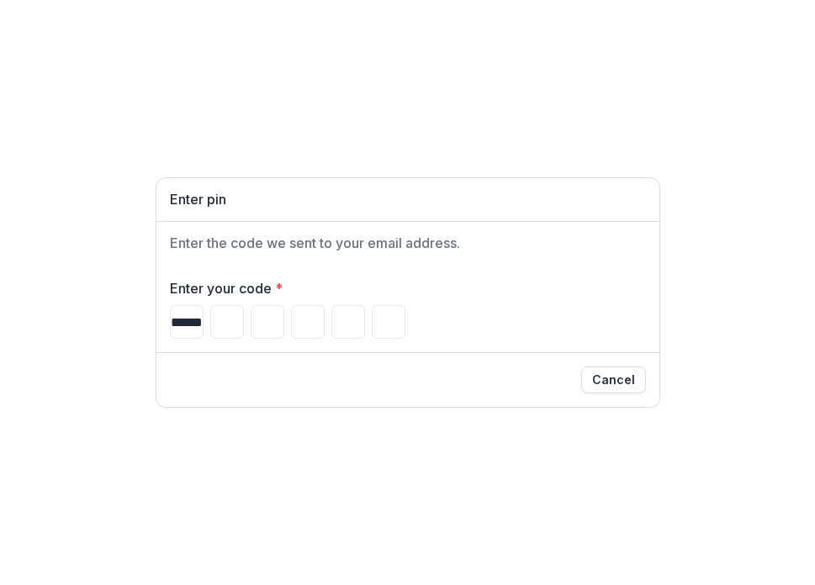
type input "*"
